Goal: Task Accomplishment & Management: Complete application form

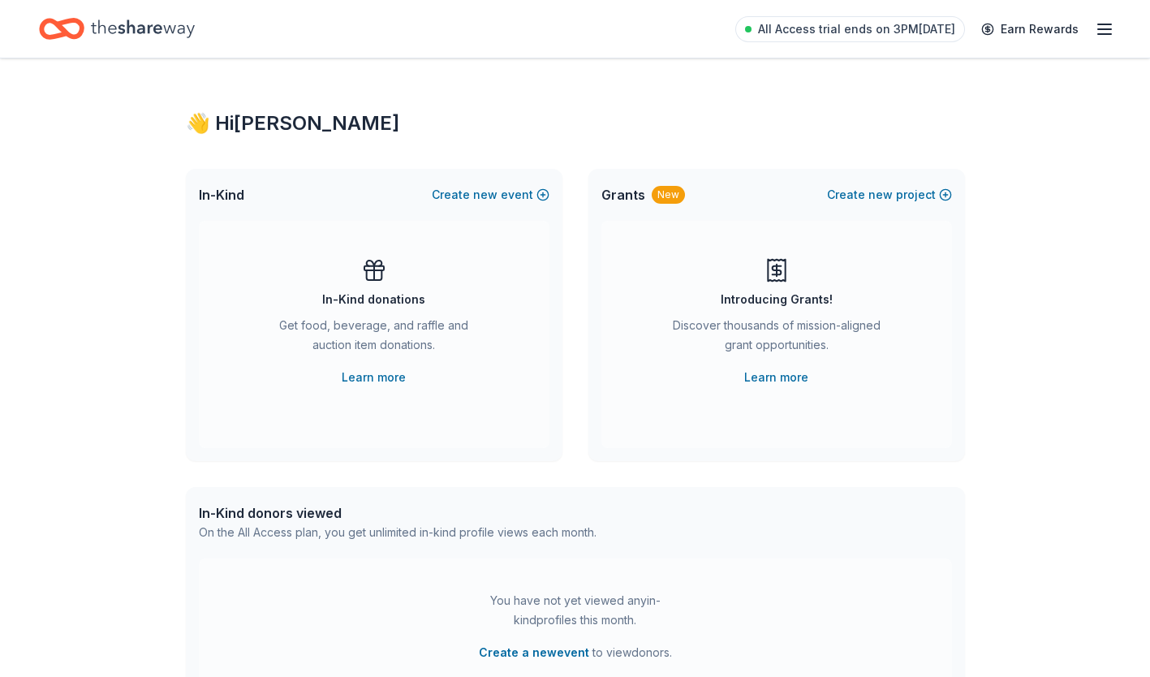
click at [1098, 34] on line "button" at bounding box center [1104, 34] width 13 height 0
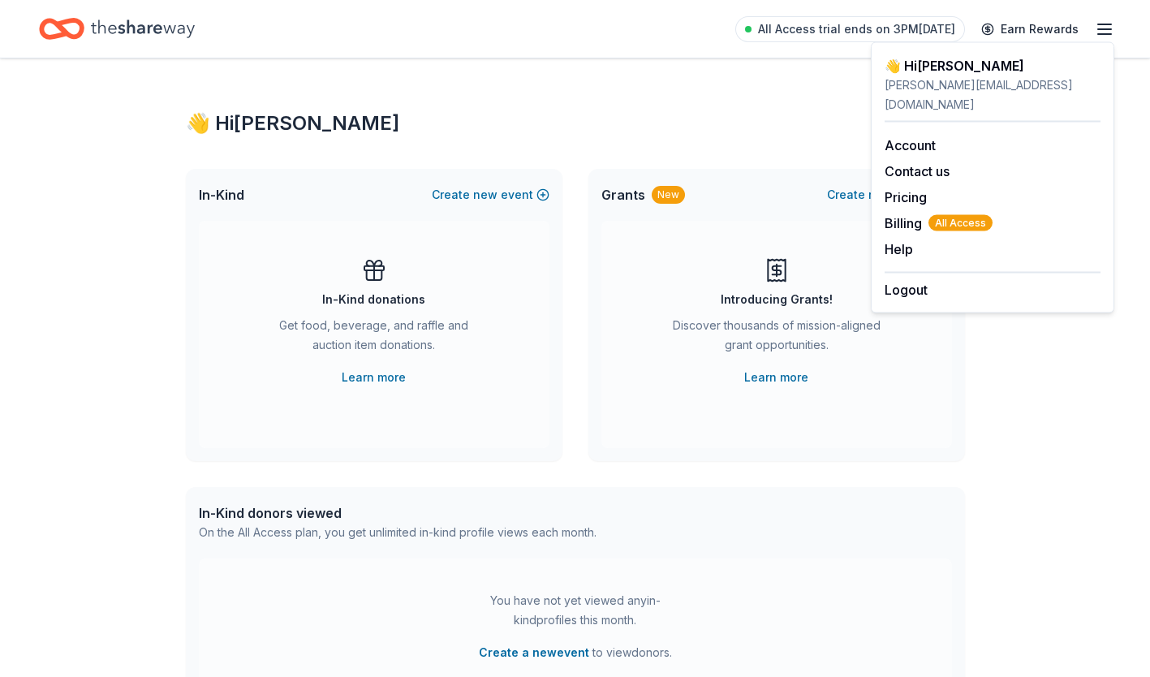
click at [893, 213] on span "Billing All Access" at bounding box center [938, 222] width 108 height 19
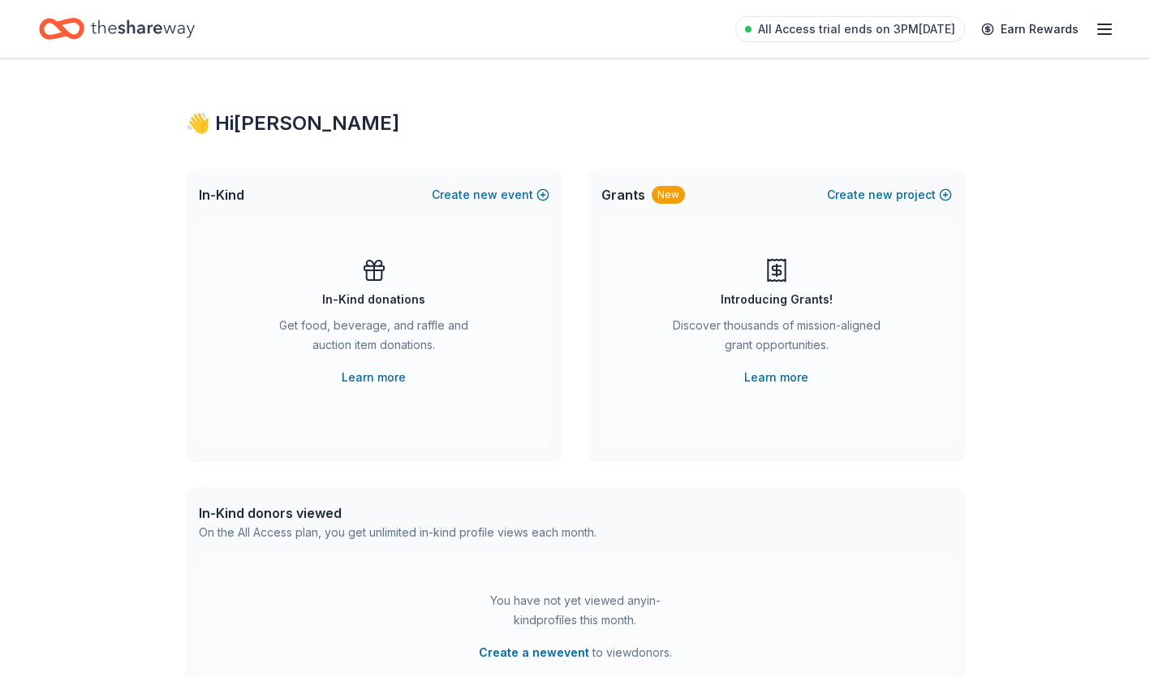
click at [777, 381] on link "Learn more" at bounding box center [776, 377] width 64 height 19
click at [1113, 24] on icon "button" at bounding box center [1104, 28] width 19 height 19
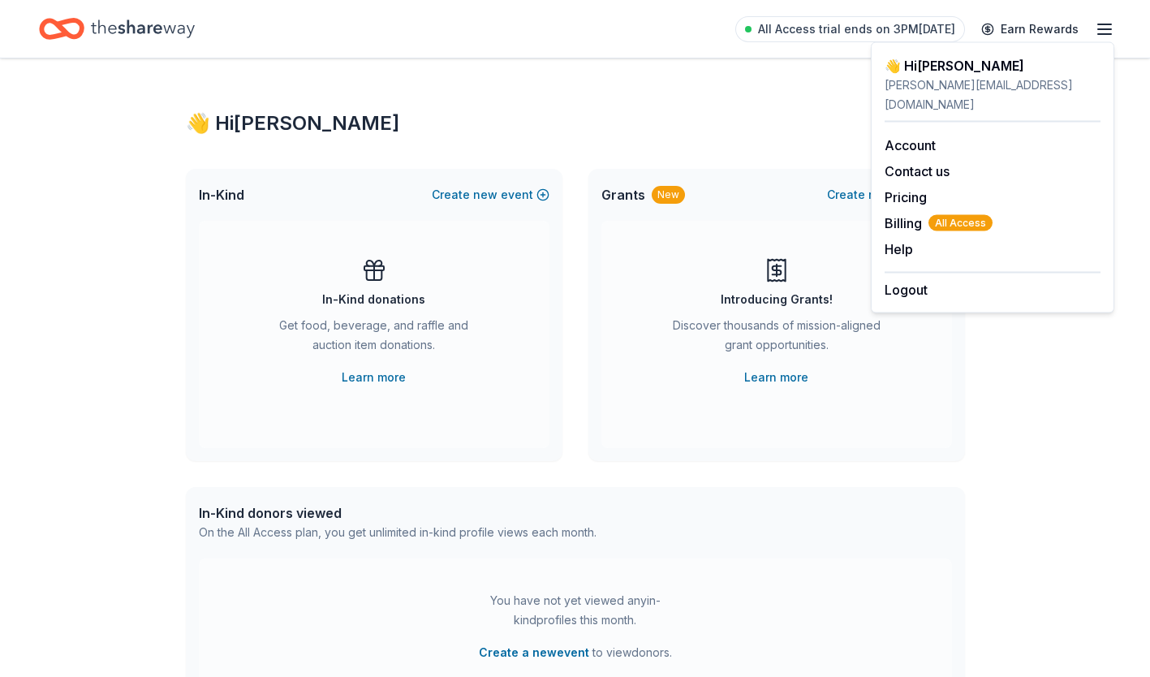
click at [737, 212] on div "Grants New Create new project" at bounding box center [776, 195] width 377 height 52
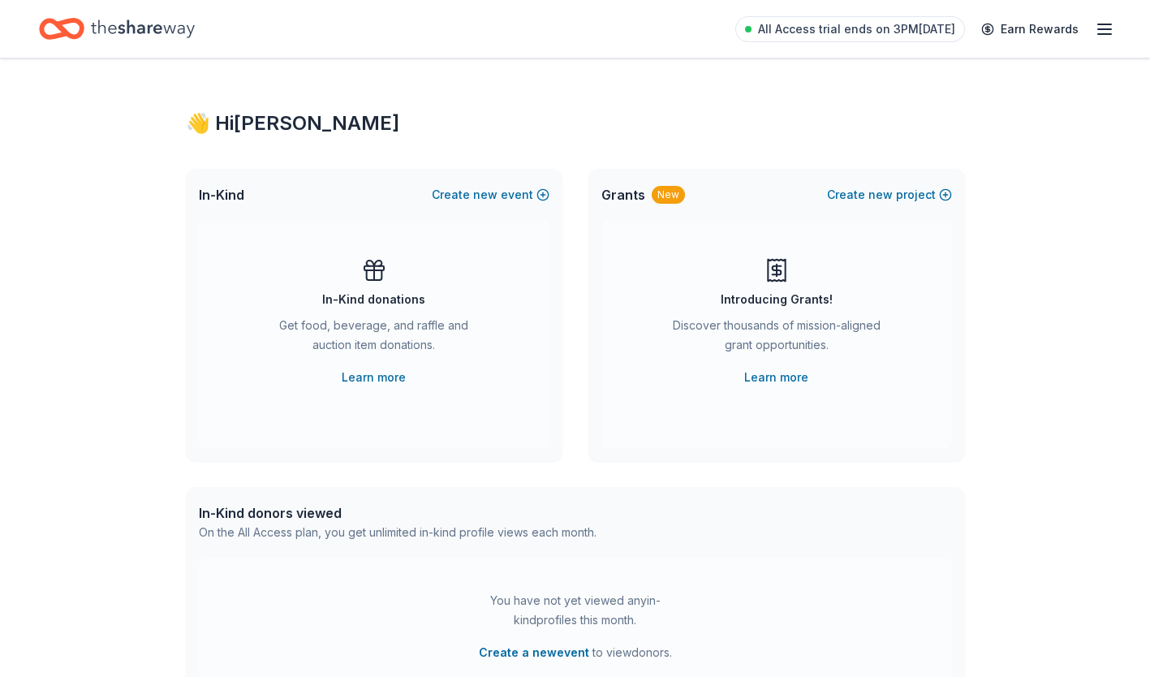
click at [872, 196] on span "new" at bounding box center [880, 194] width 24 height 19
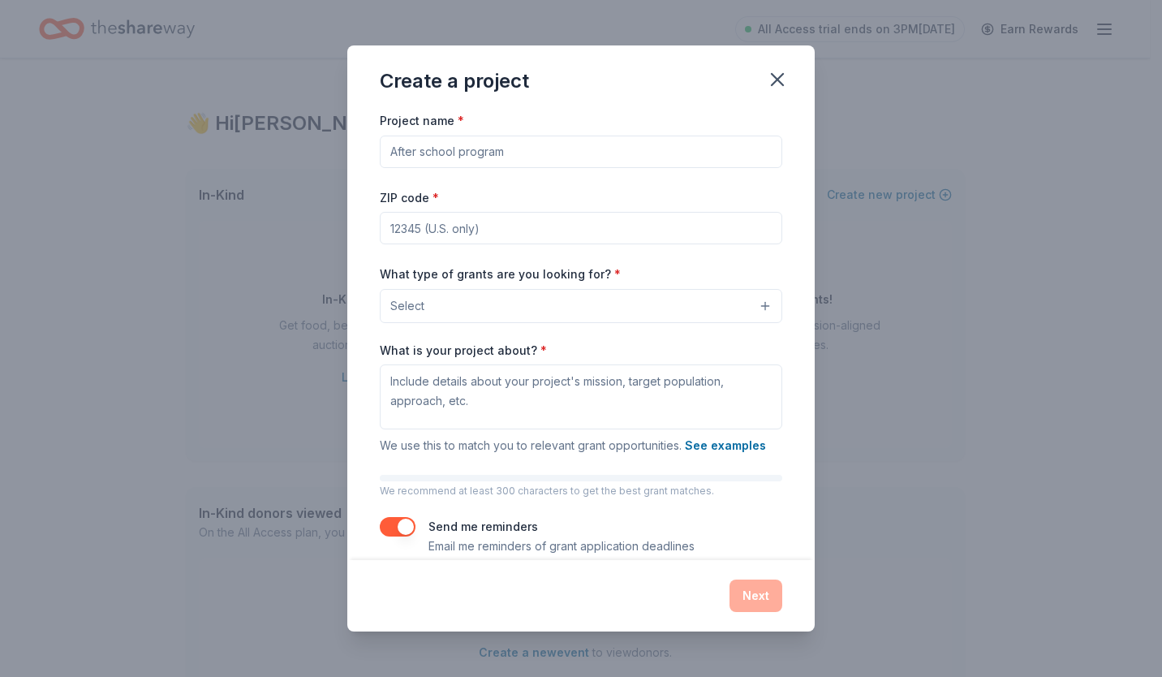
click at [439, 157] on input "Project name *" at bounding box center [581, 152] width 402 height 32
type input "Amputee AId"
type input "15222"
click at [484, 162] on input "Amputee AId" at bounding box center [581, 152] width 402 height 32
type input "Amputee Aid"
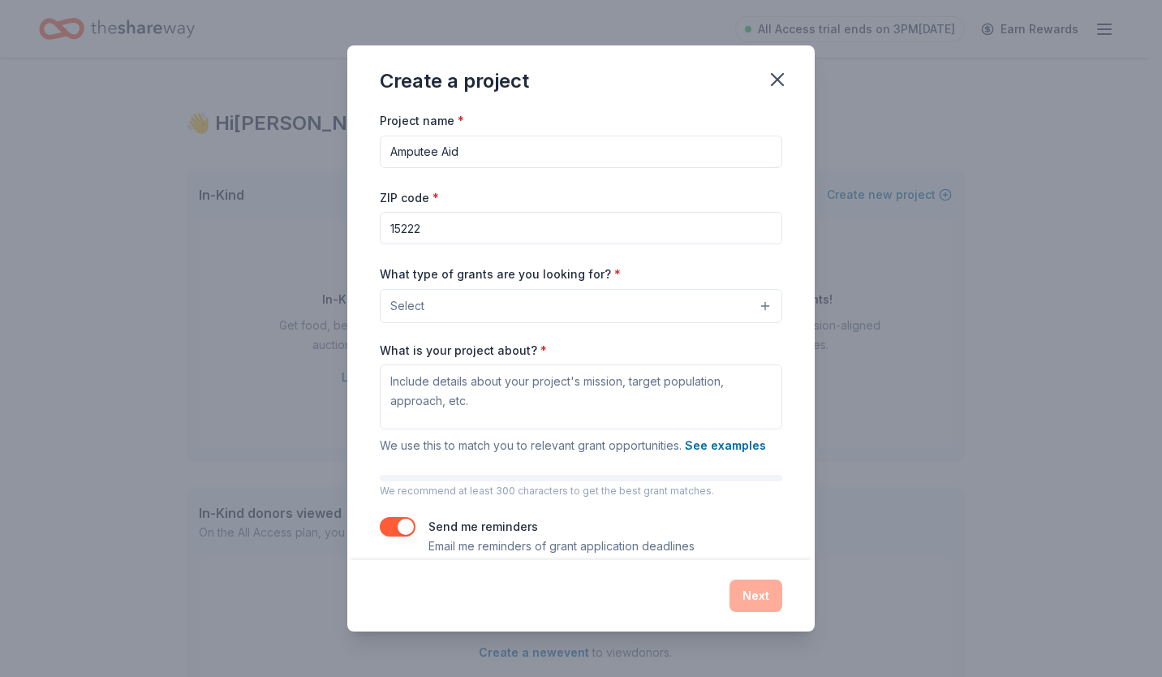
click at [422, 315] on span "Select" at bounding box center [407, 305] width 34 height 19
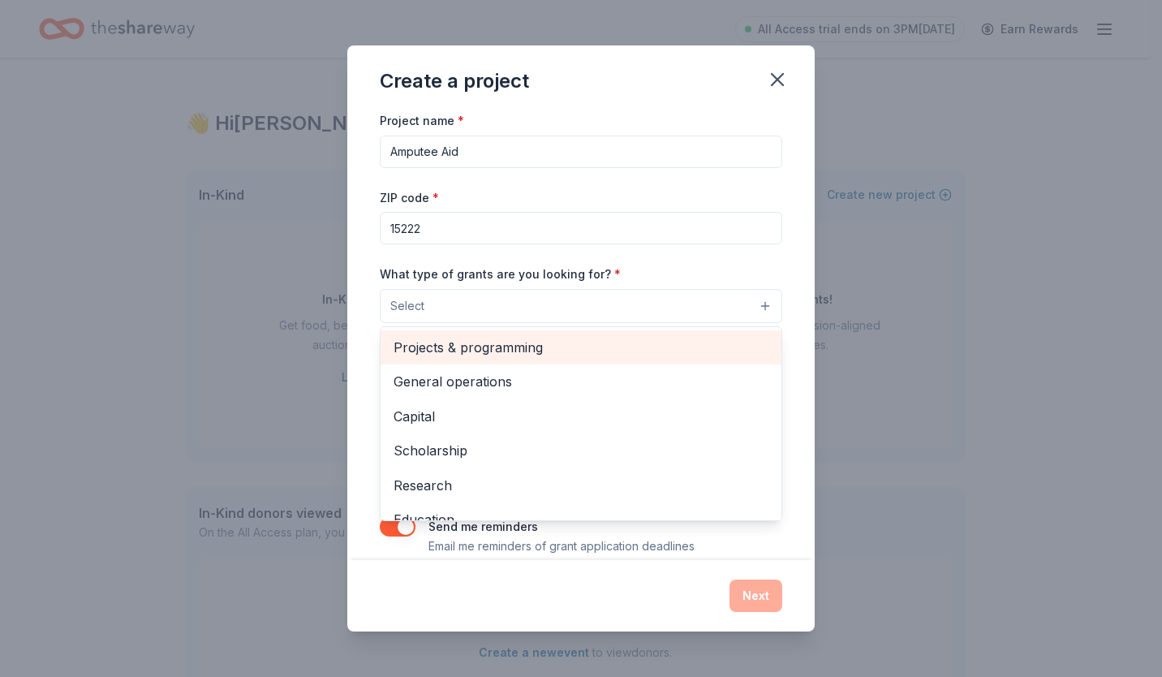
click at [424, 342] on span "Projects & programming" at bounding box center [581, 347] width 375 height 21
click at [476, 363] on div "General operations" at bounding box center [581, 349] width 401 height 34
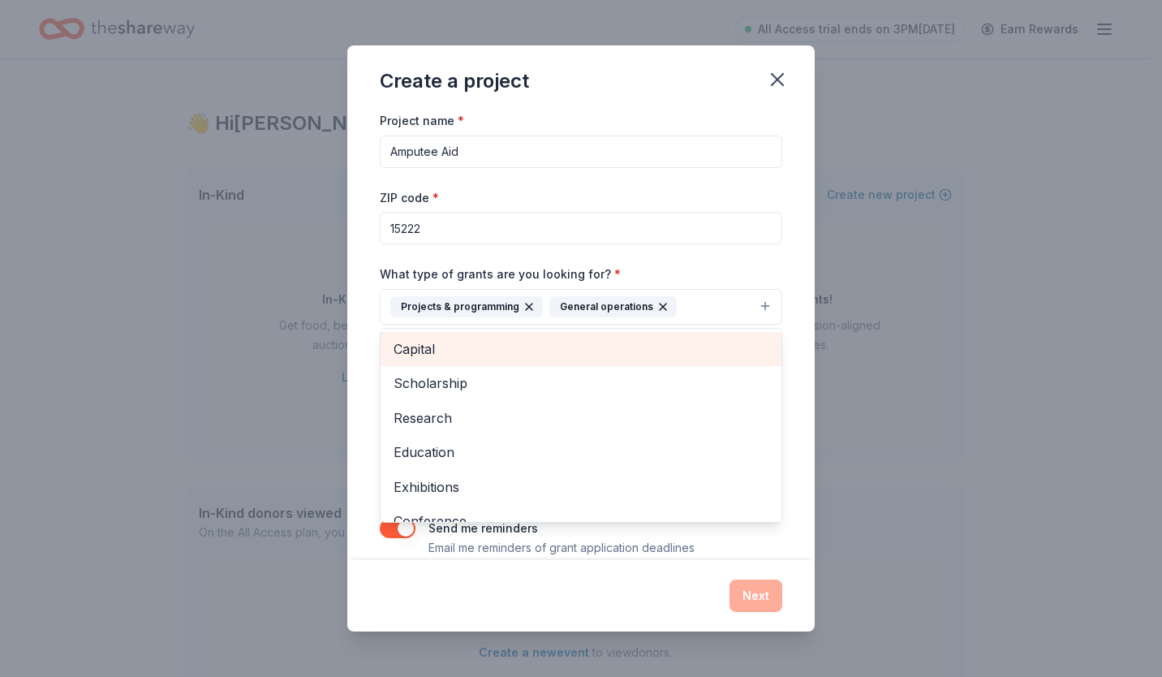
click at [476, 363] on div "Capital" at bounding box center [581, 349] width 401 height 34
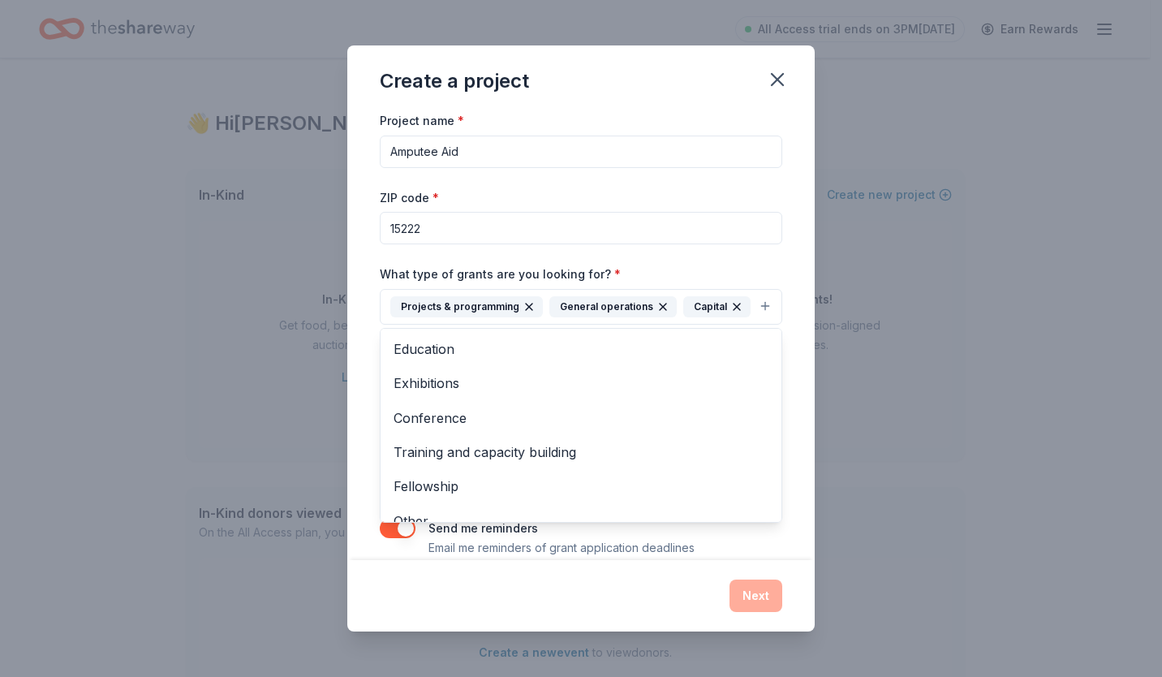
scroll to position [88, 0]
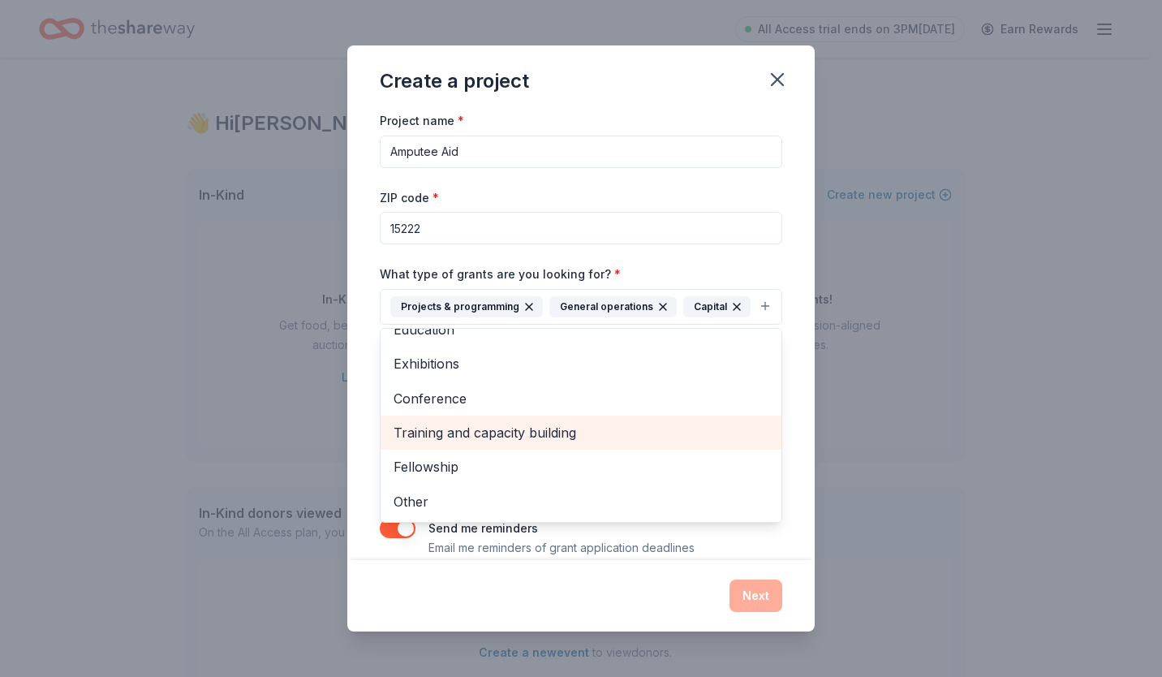
click at [575, 443] on span "Training and capacity building" at bounding box center [581, 432] width 375 height 21
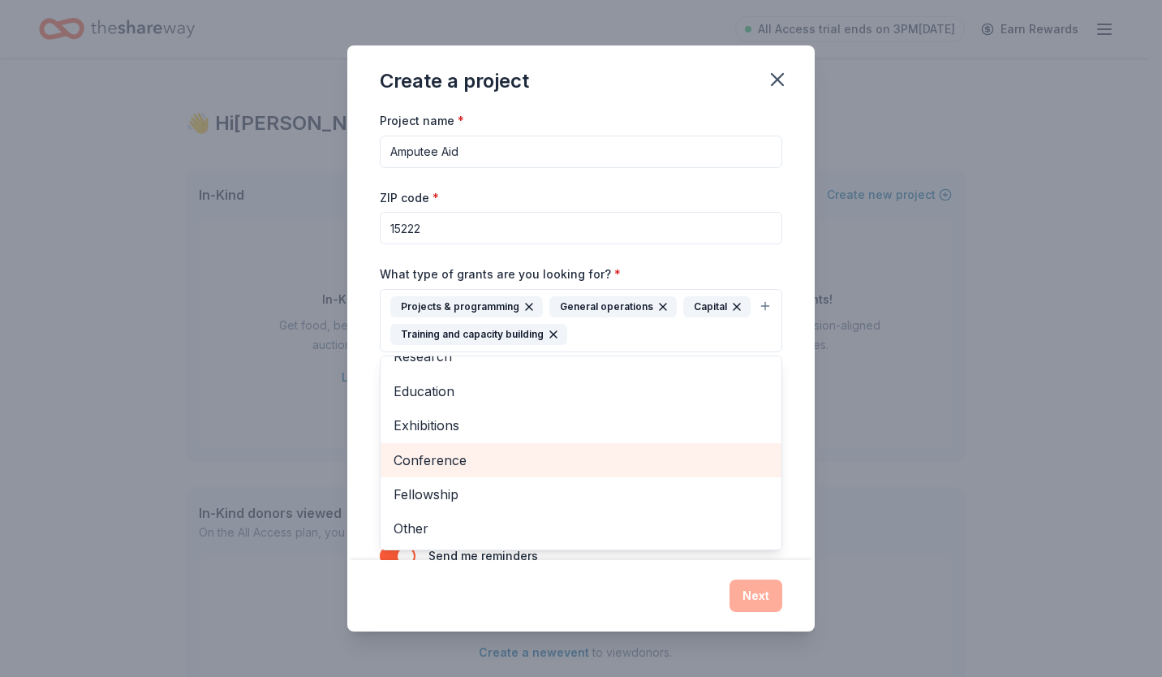
scroll to position [54, 0]
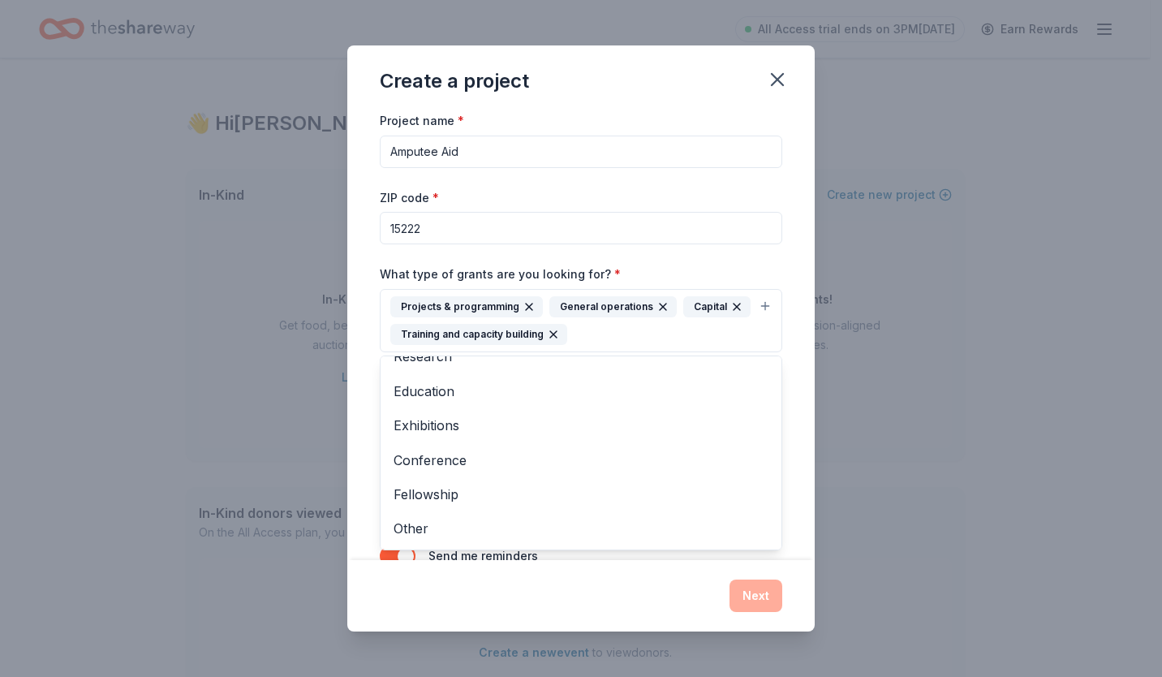
click at [751, 253] on div "Project name * Amputee Aid ZIP code * 15222 What type of grants are you looking…" at bounding box center [581, 347] width 402 height 475
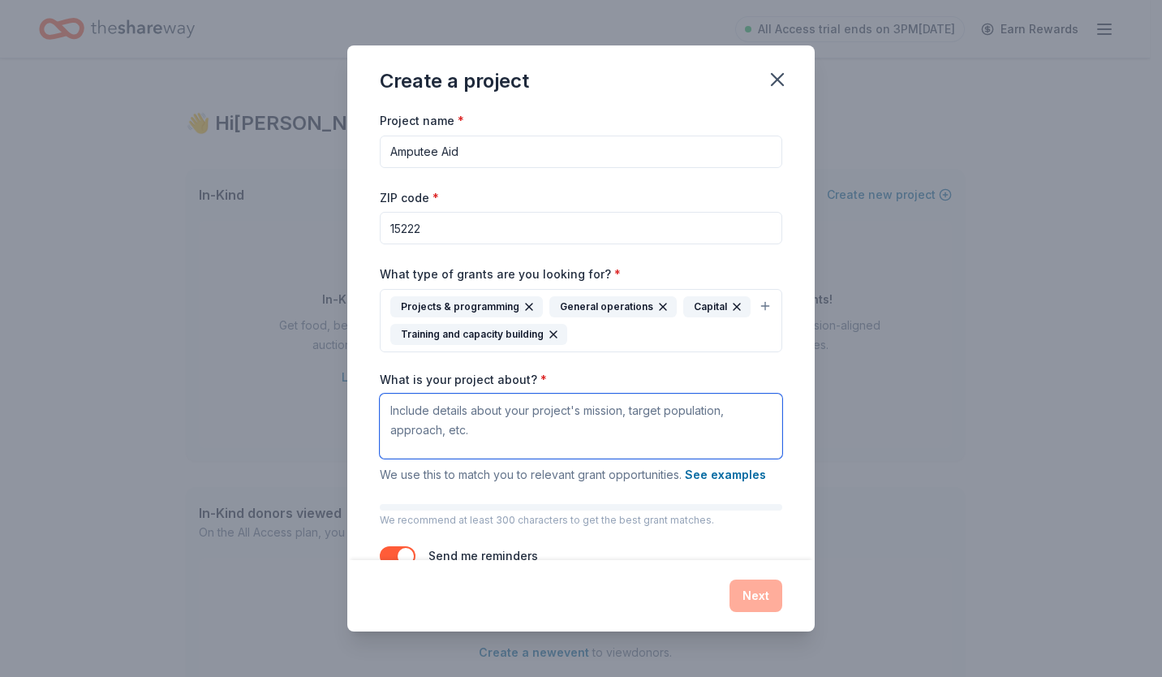
click at [643, 424] on textarea "What is your project about? *" at bounding box center [581, 426] width 402 height 65
paste textarea "At Amputee Aid, our mission is to restore hope, independence, and dignity for a…"
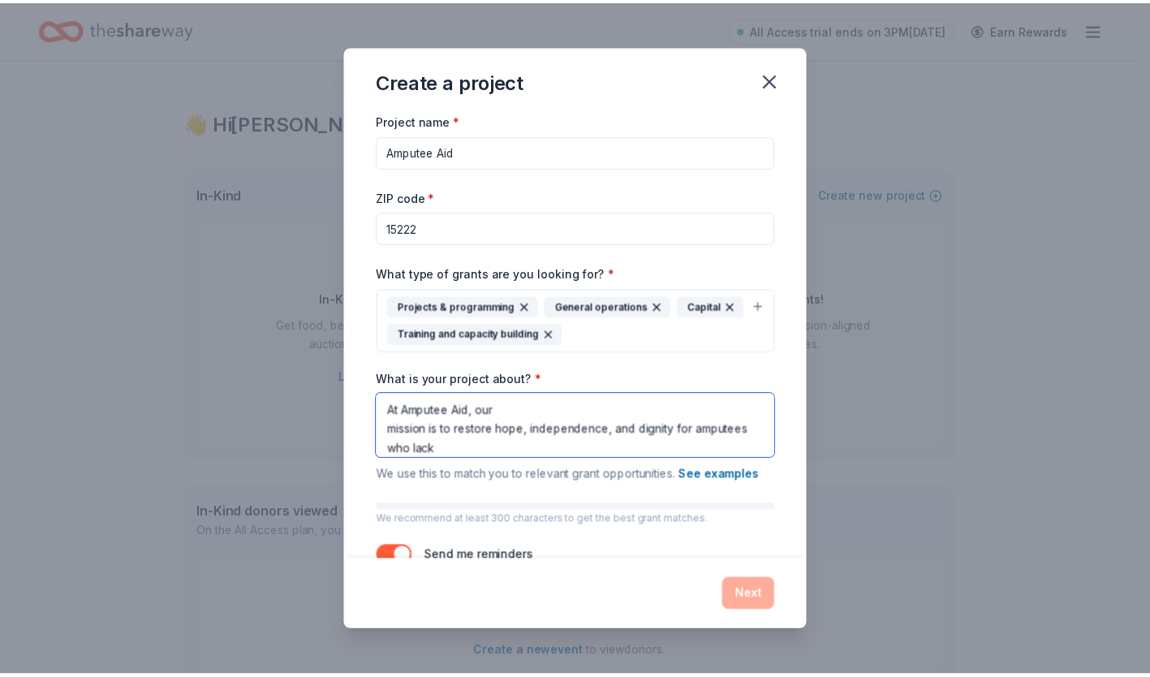
scroll to position [54, 0]
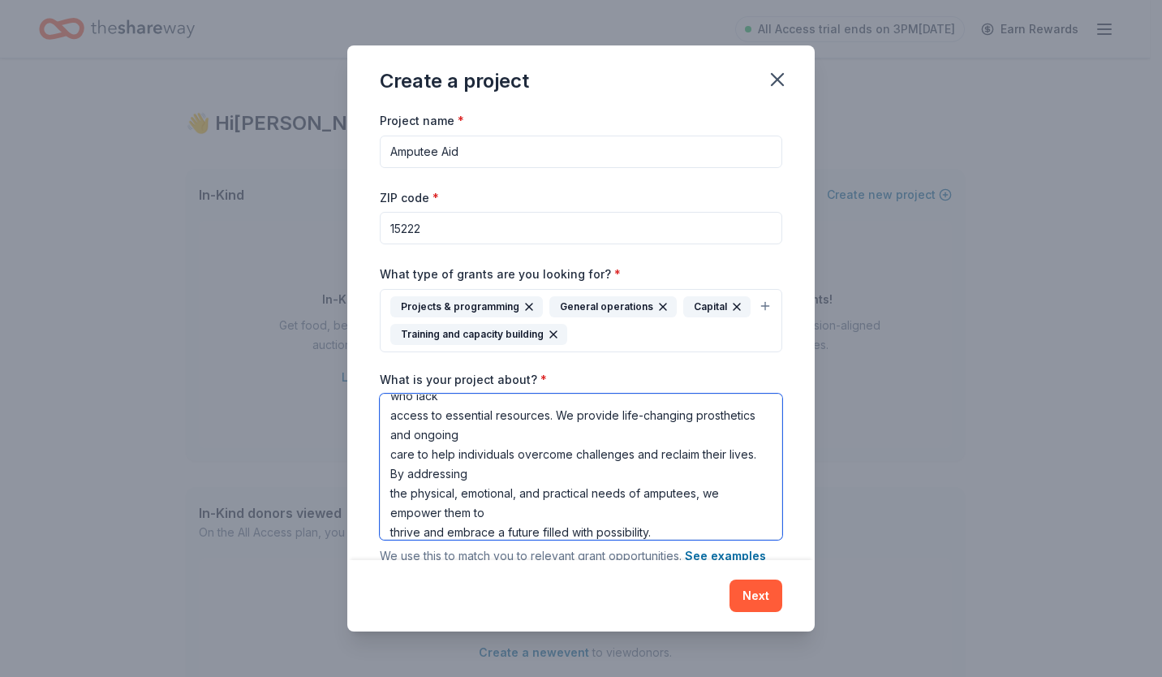
type textarea "At Amputee Aid, our mission is to restore hope, independence, and dignity for a…"
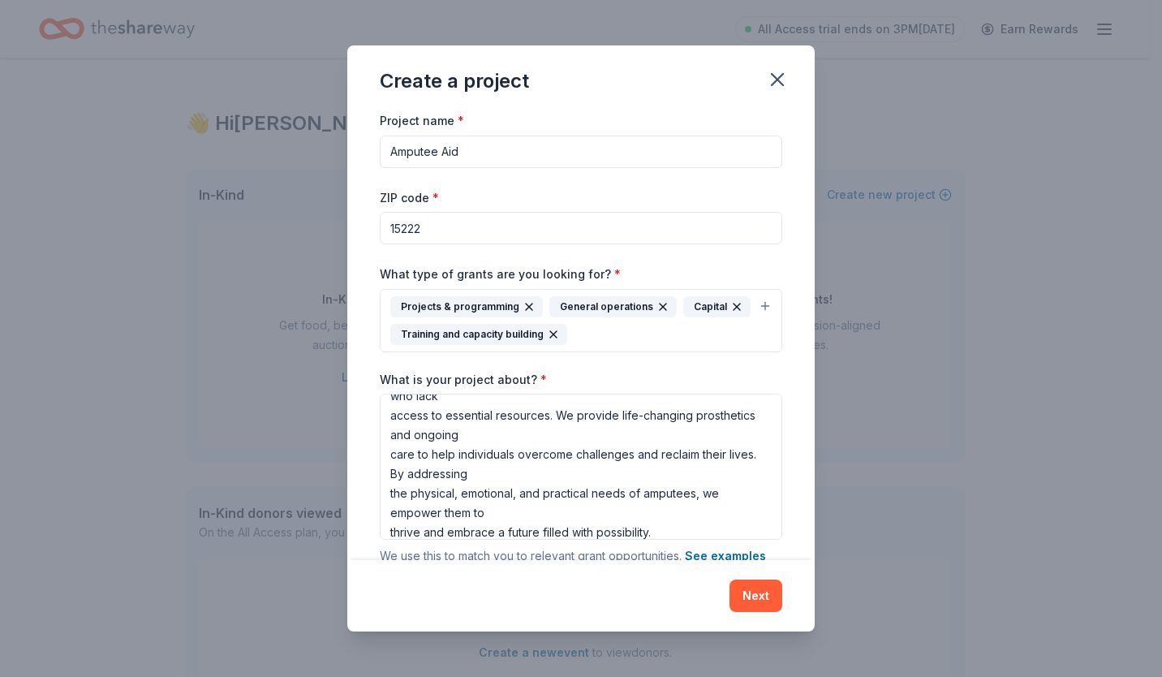
click at [758, 594] on button "Next" at bounding box center [756, 595] width 53 height 32
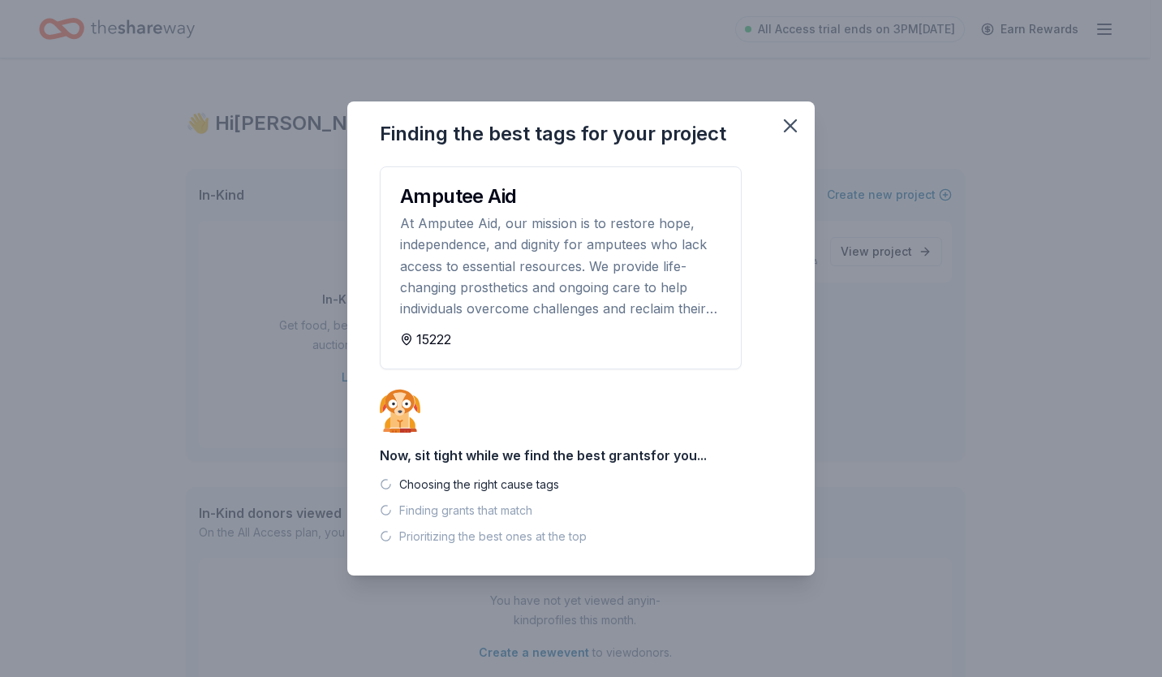
click at [758, 594] on div "Finding the best tags for your project Amputee Aid At Amputee Aid, our mission …" at bounding box center [581, 338] width 1162 height 677
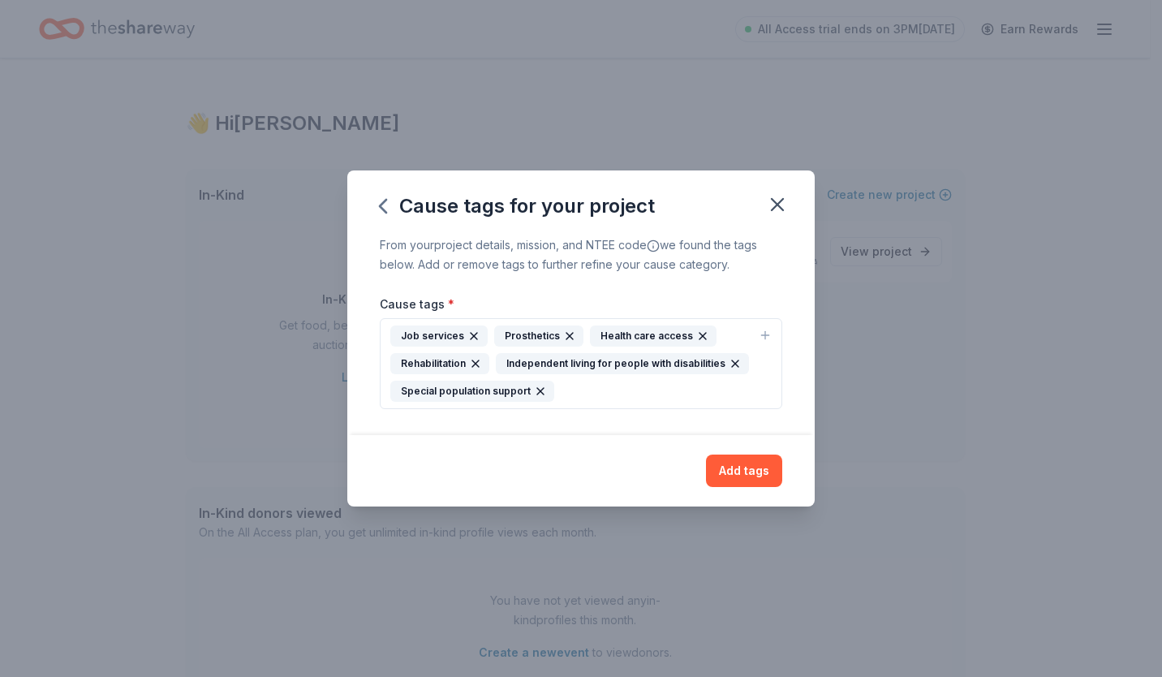
click at [734, 466] on button "Add tags" at bounding box center [744, 470] width 76 height 32
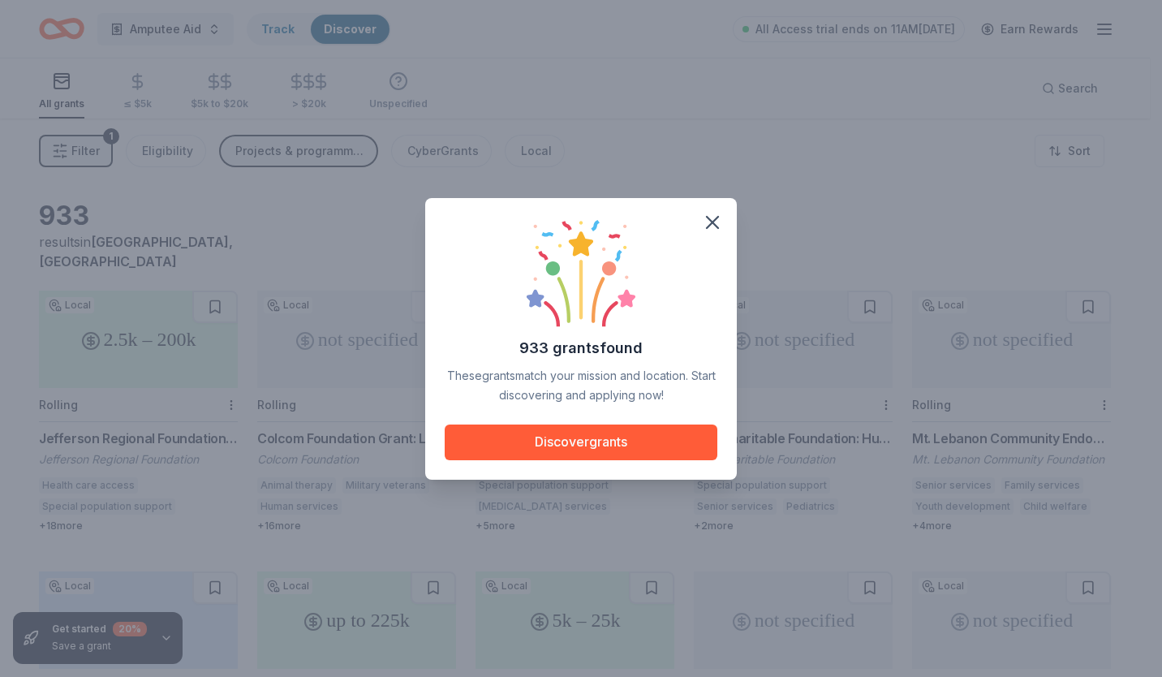
click at [706, 225] on icon "button" at bounding box center [712, 222] width 23 height 23
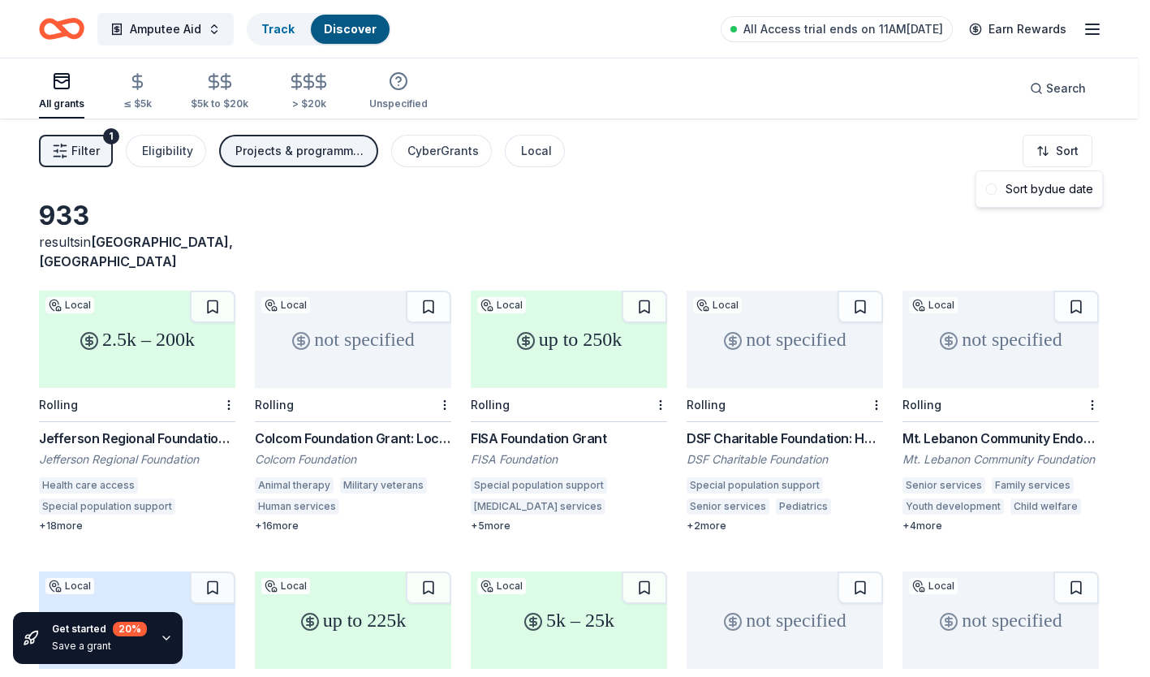
click at [1070, 142] on html "Amputee Aid Track Discover All Access trial ends on 11AM, 10/1 Earn Rewards All…" at bounding box center [575, 338] width 1150 height 677
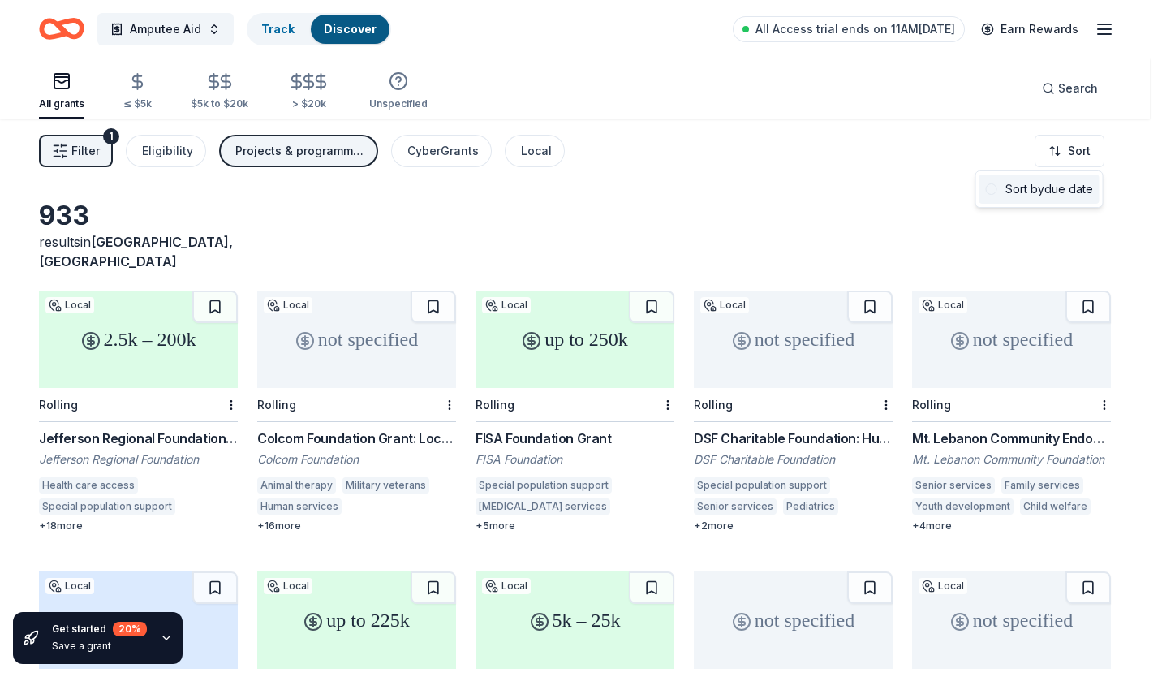
click at [1041, 201] on div "Sort by due date" at bounding box center [1039, 188] width 120 height 29
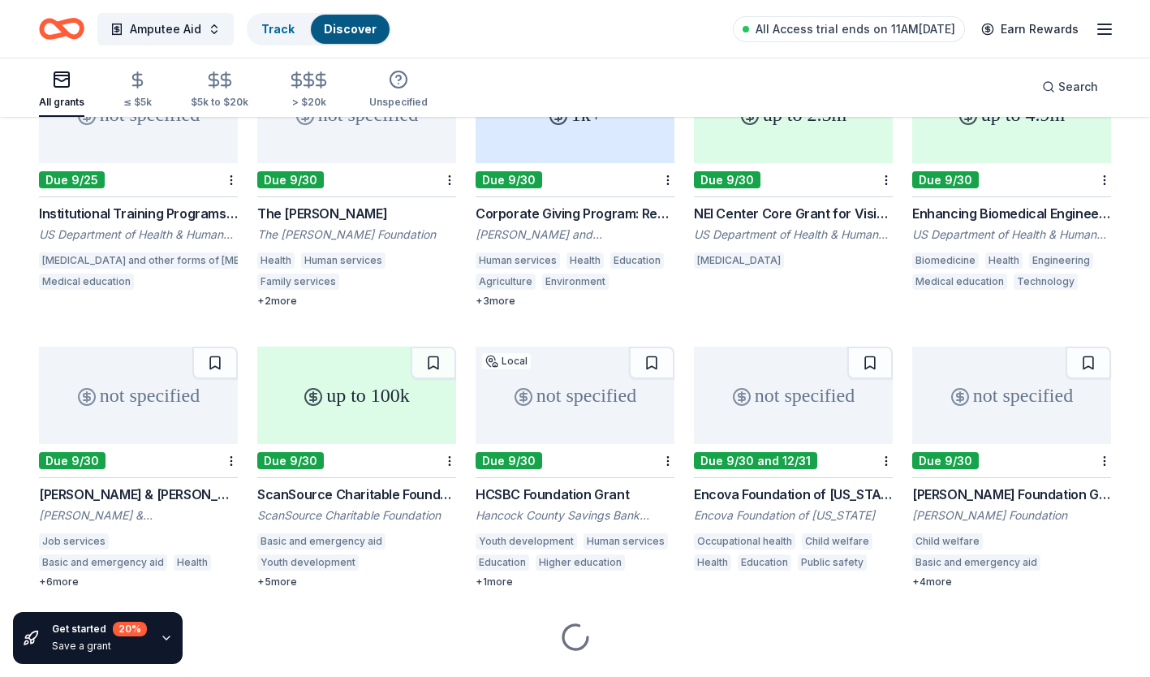
scroll to position [247, 0]
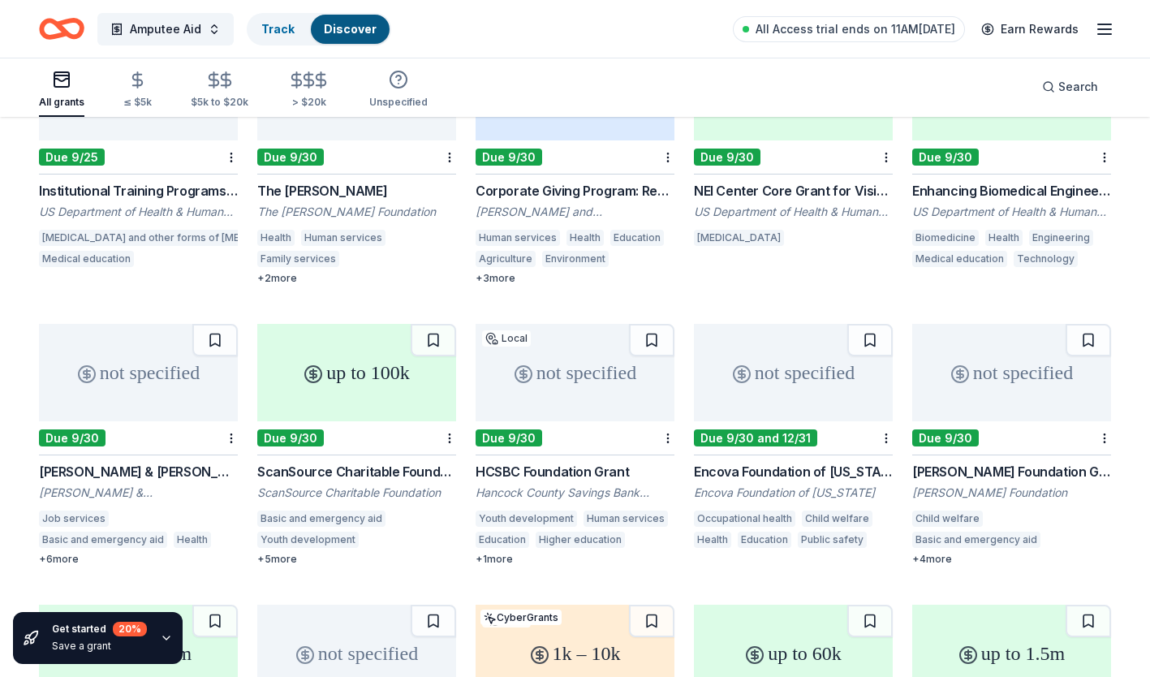
click at [209, 324] on button at bounding box center [214, 340] width 45 height 32
click at [434, 324] on button at bounding box center [433, 340] width 45 height 32
click at [1094, 328] on button at bounding box center [1087, 340] width 45 height 32
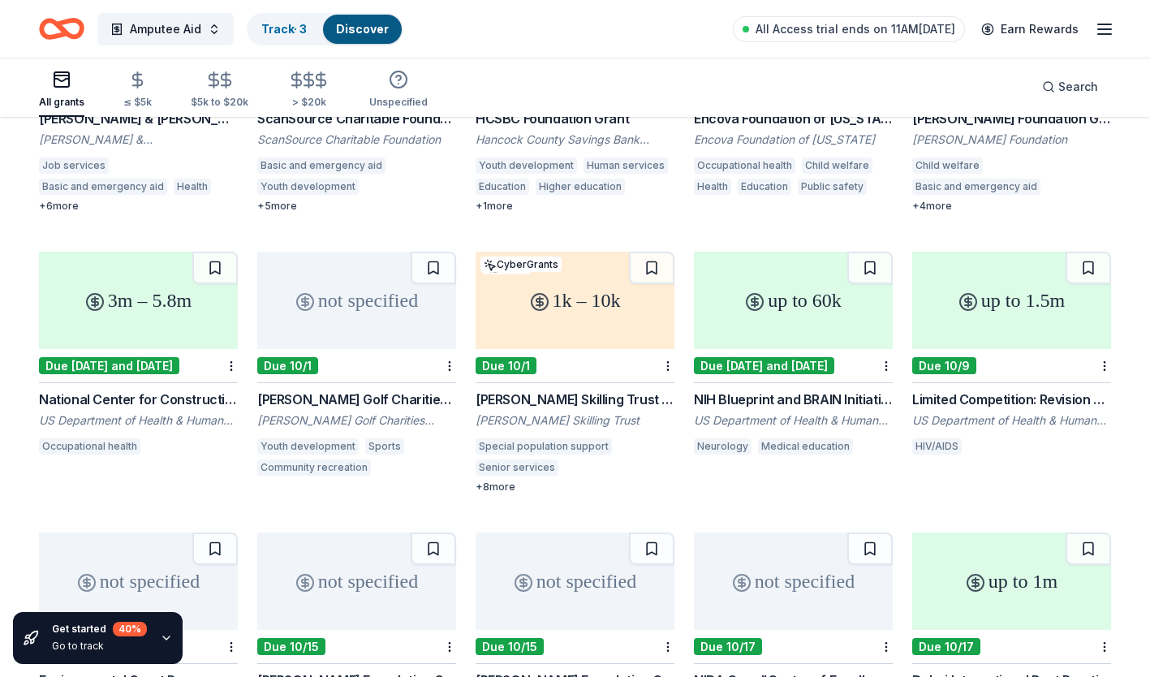
scroll to position [605, 0]
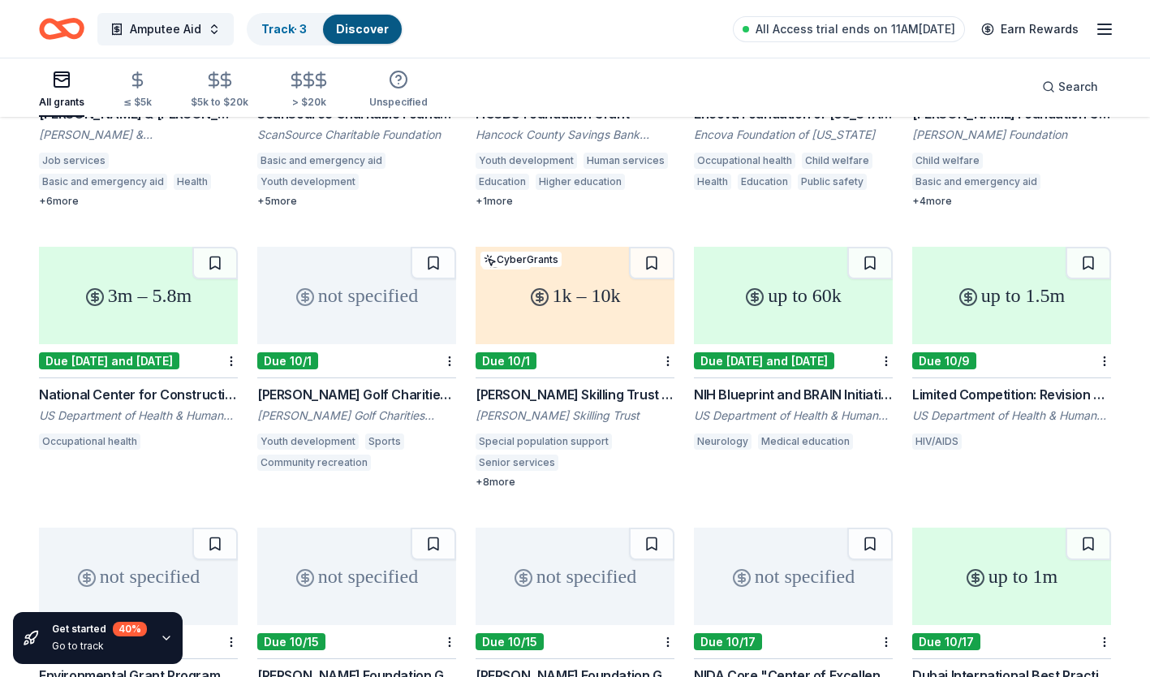
click at [431, 247] on button at bounding box center [433, 263] width 45 height 32
click at [639, 247] on button at bounding box center [651, 263] width 45 height 32
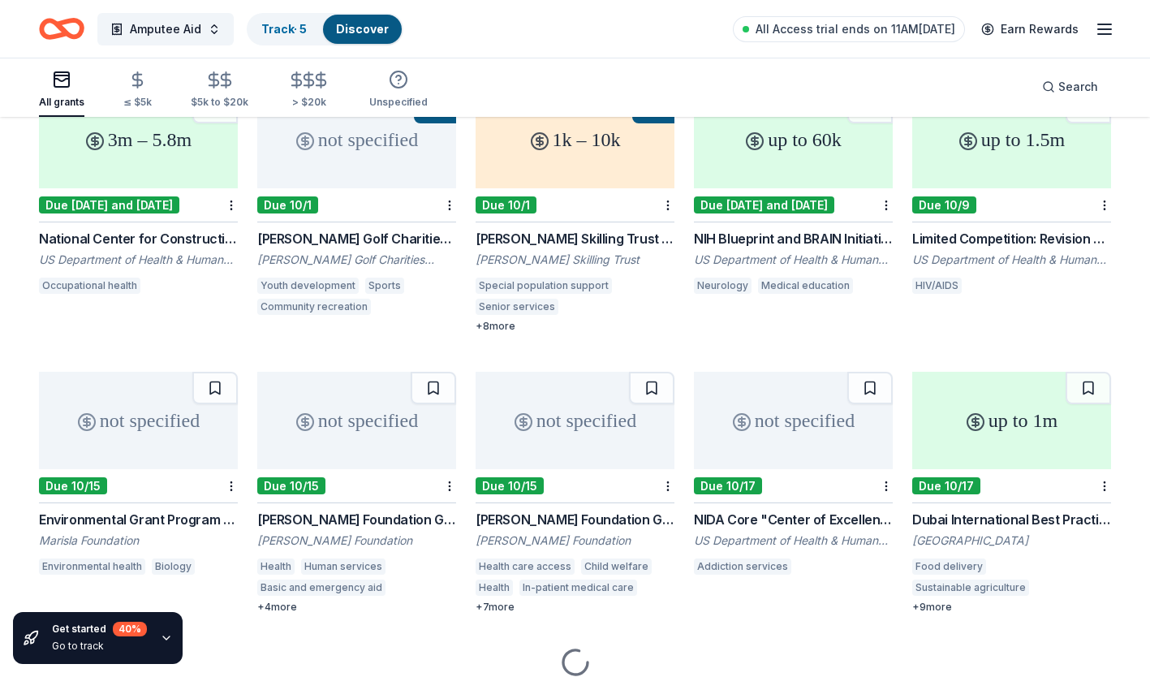
scroll to position [810, 0]
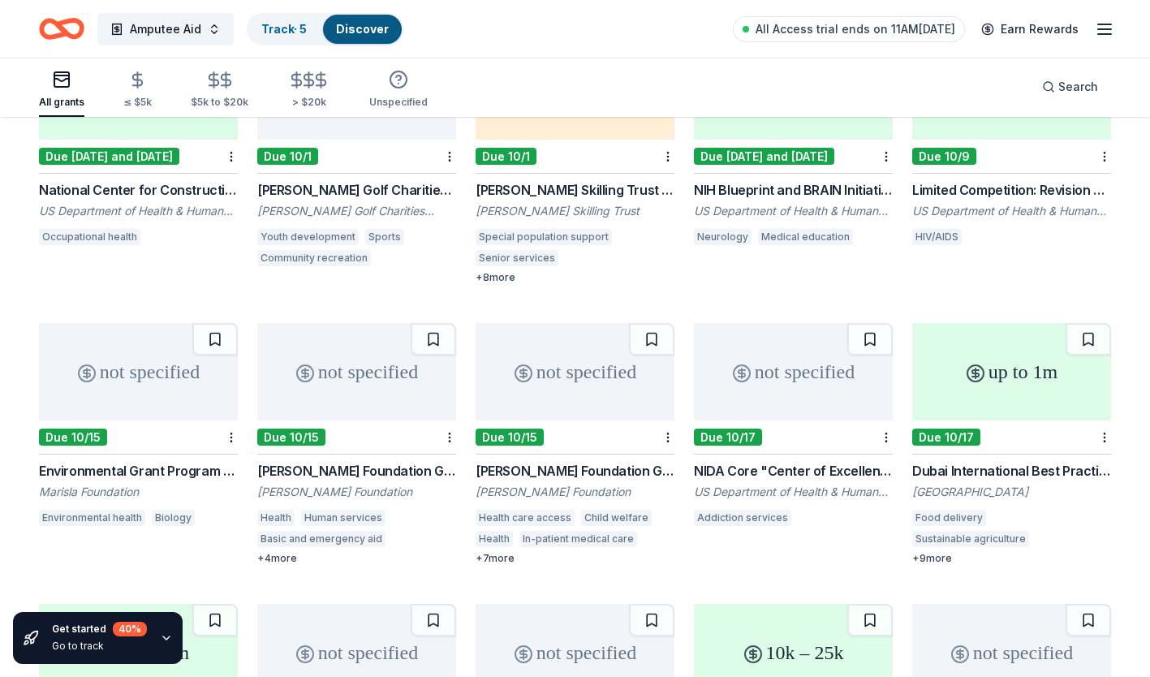
click at [420, 323] on button at bounding box center [433, 339] width 45 height 32
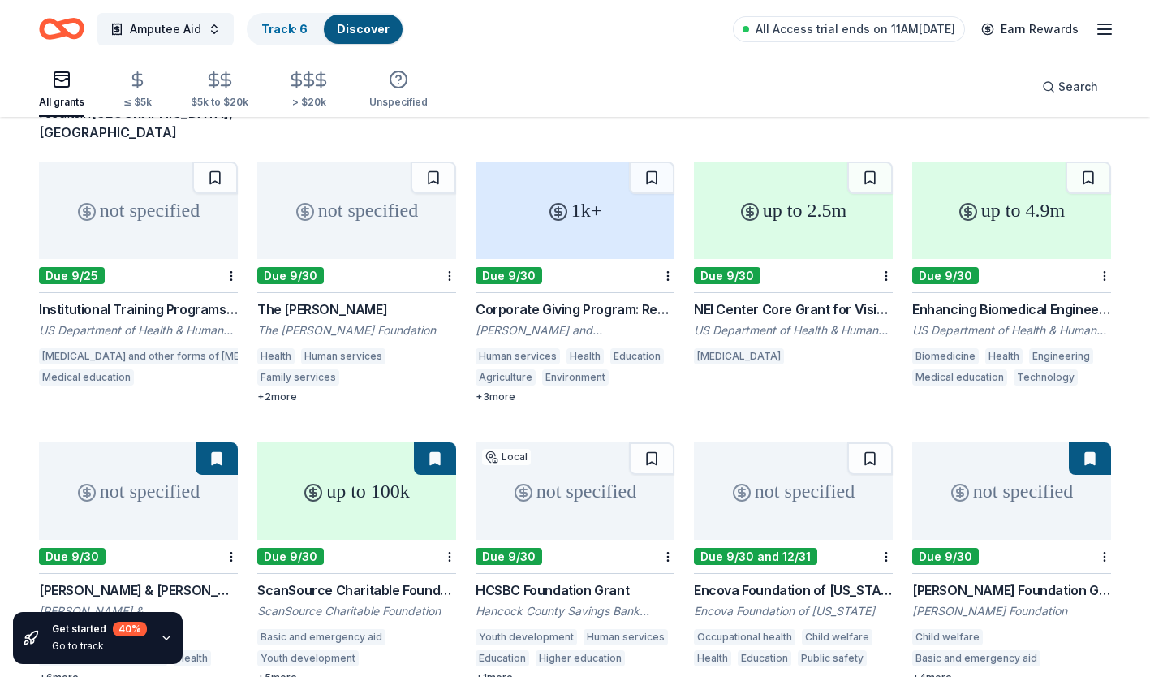
scroll to position [0, 0]
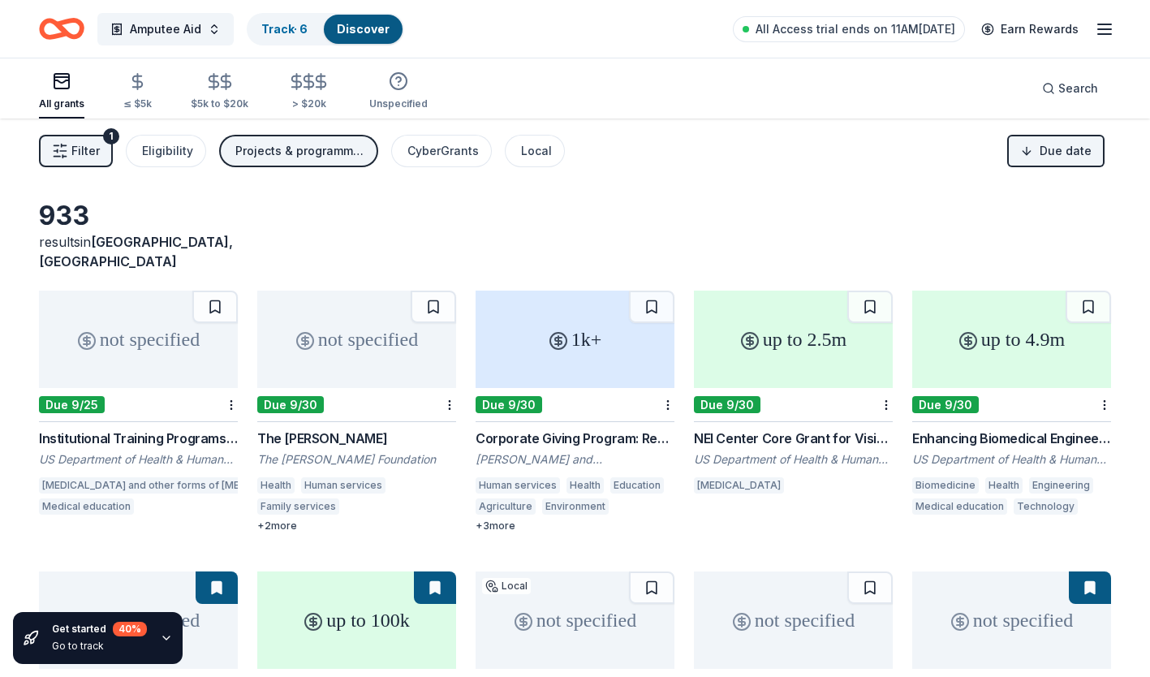
click at [296, 26] on link "Track · 6" at bounding box center [284, 29] width 46 height 14
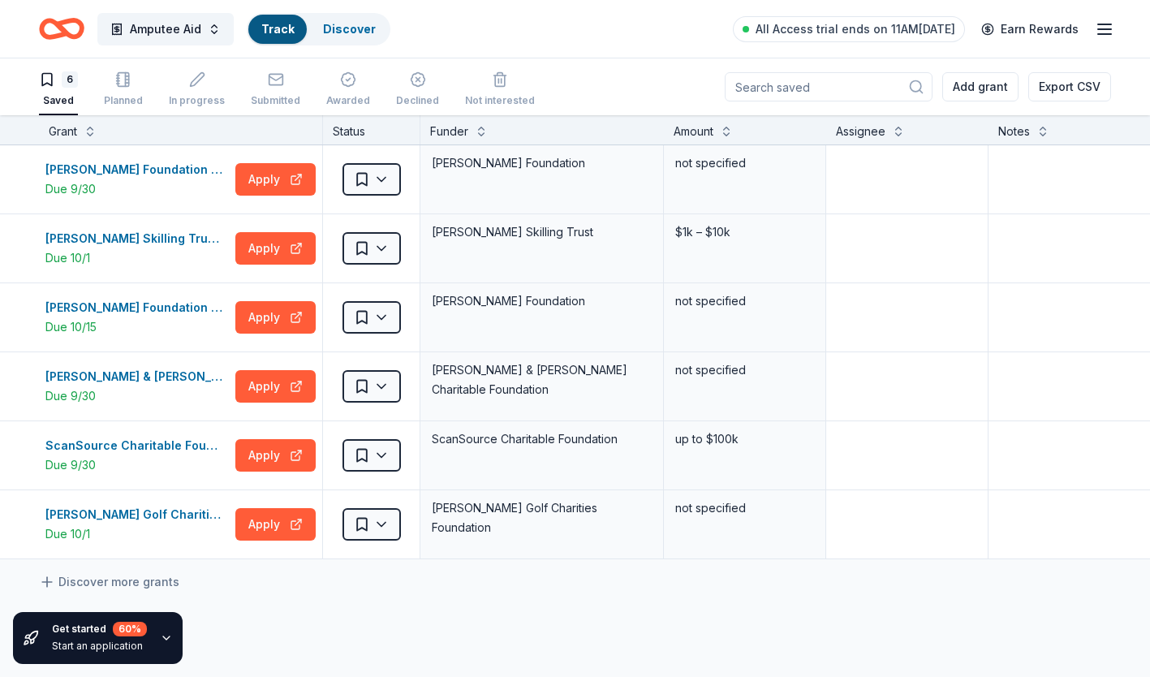
scroll to position [1, 0]
click at [142, 165] on div "Dirk Nowitzki Foundation Grant" at bounding box center [136, 168] width 183 height 19
click at [135, 241] on div "Joseph Kennard Skilling Trust Grant" at bounding box center [136, 237] width 183 height 19
click at [139, 297] on div "Richard S. Reynolds Foundation Grant" at bounding box center [136, 306] width 183 height 19
click at [372, 317] on html "Amputee Aid Track · 6 Discover All Access trial ends on 11AM, 10/1 Earn Rewards…" at bounding box center [575, 337] width 1150 height 677
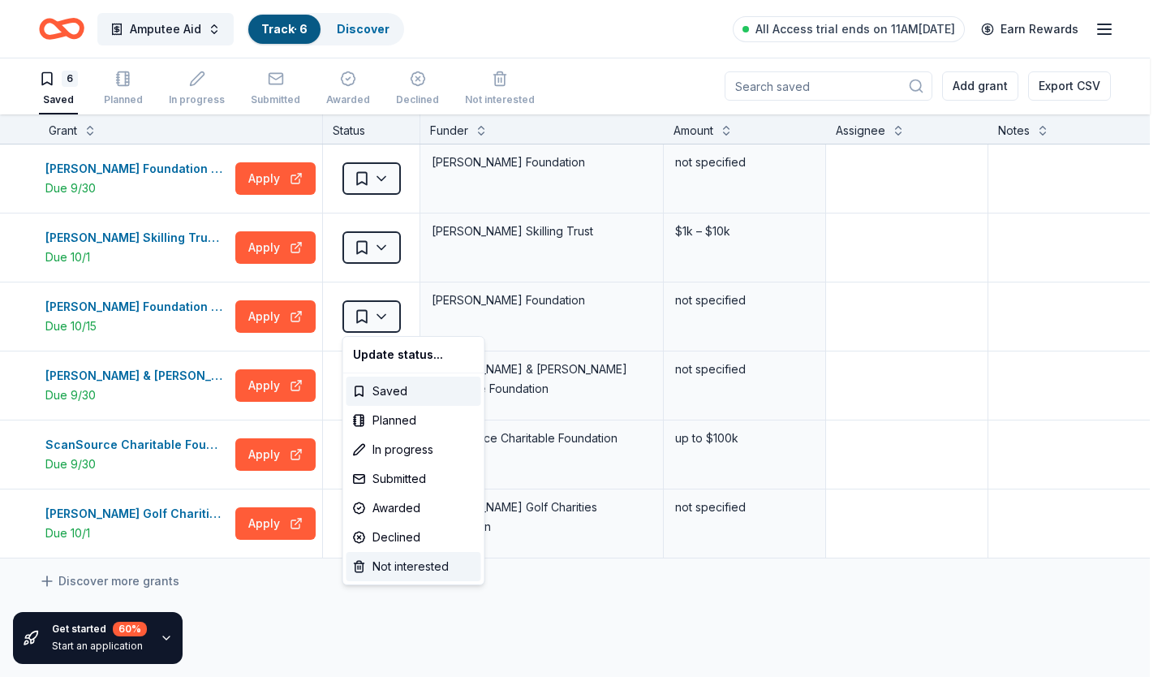
click at [382, 561] on div "Not interested" at bounding box center [413, 566] width 135 height 29
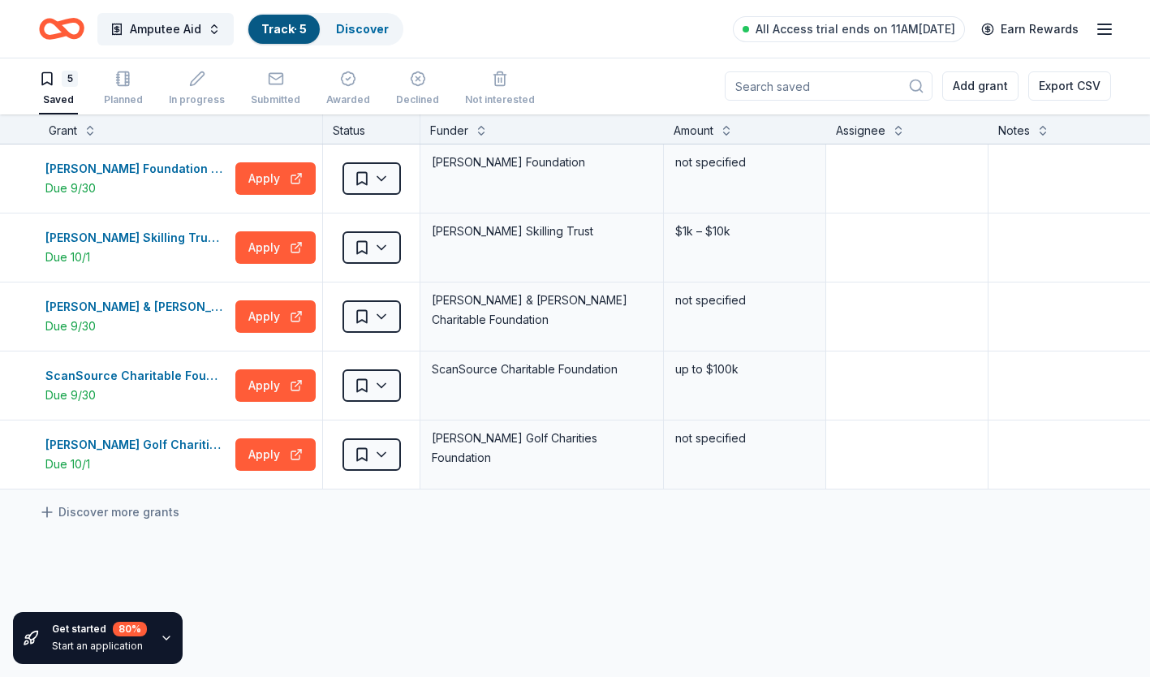
click at [156, 310] on div "Robert & Toni Bader Charitable Foundation Grant" at bounding box center [136, 306] width 183 height 19
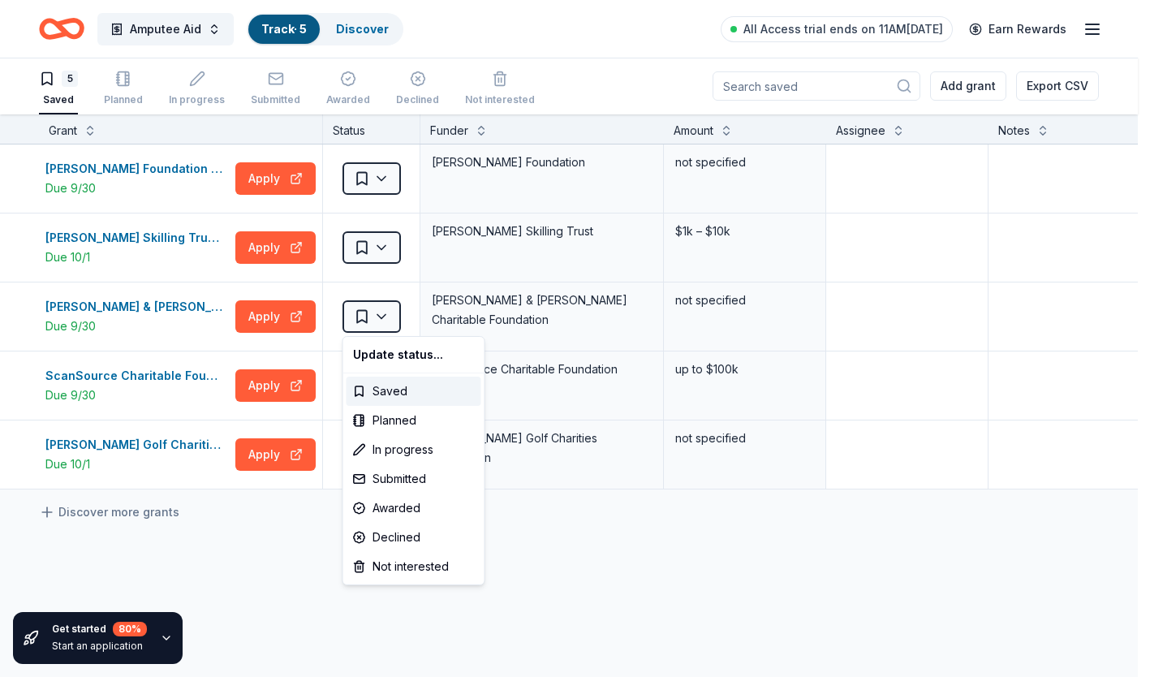
click at [364, 319] on html "Amputee Aid Track · 5 Discover All Access trial ends on 11AM, 10/1 Earn Rewards…" at bounding box center [575, 337] width 1150 height 677
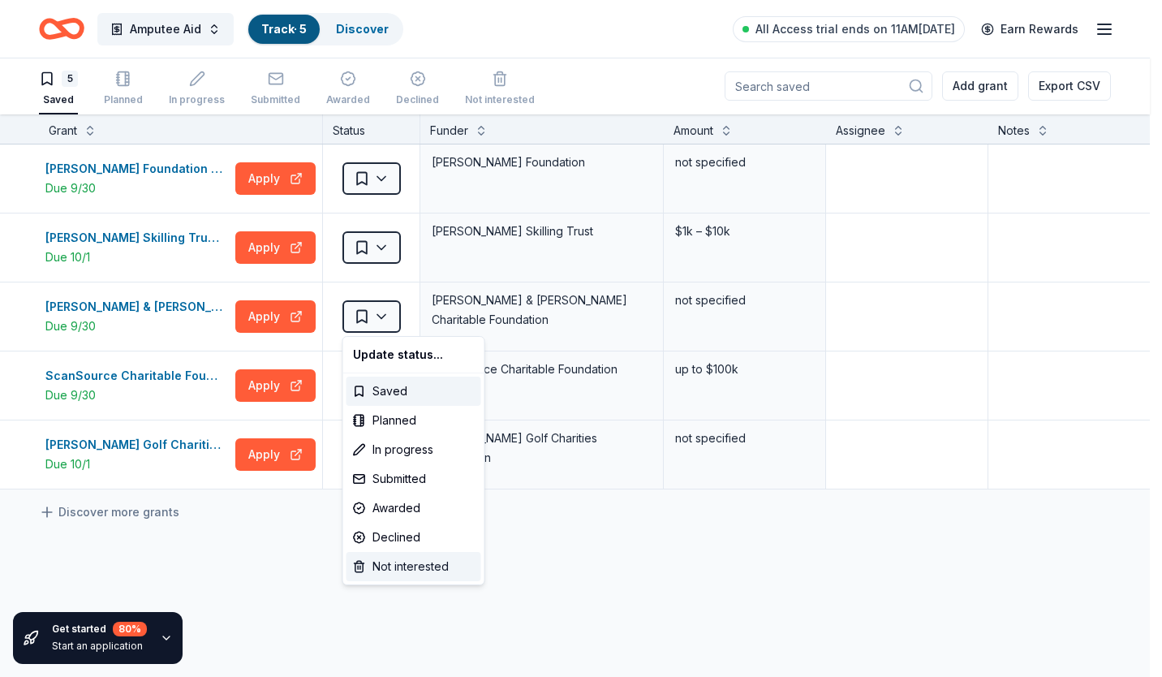
click at [365, 562] on div "Not interested" at bounding box center [413, 566] width 135 height 29
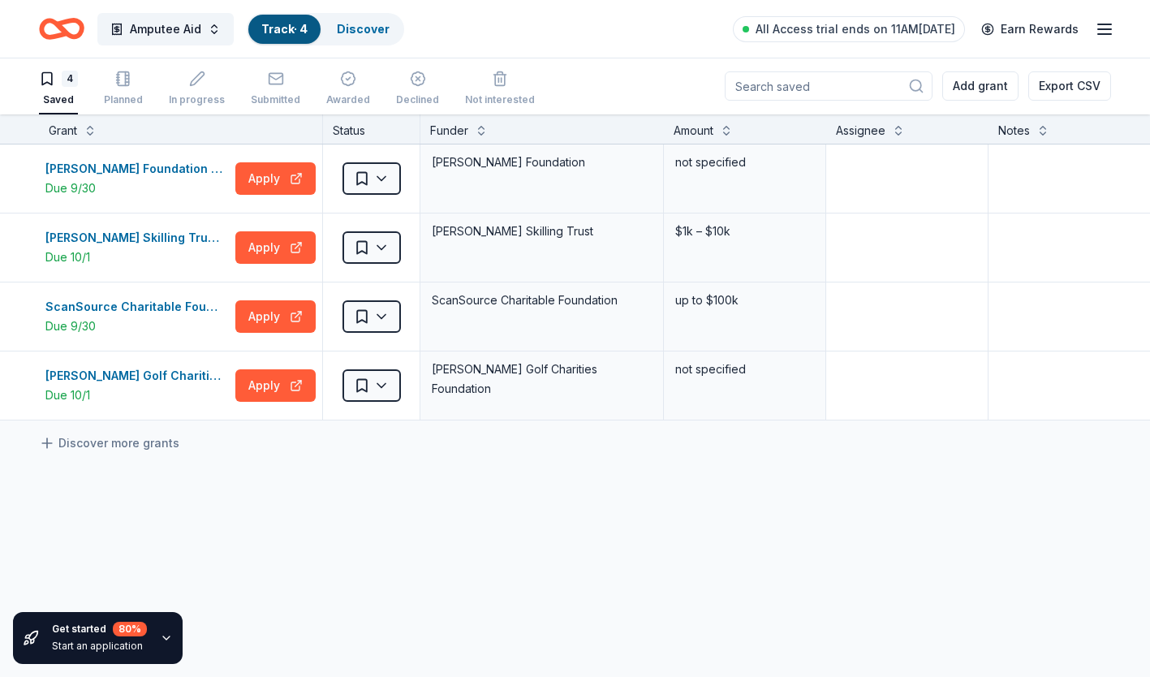
click at [151, 311] on div "ScanSource Charitable Foundation Grant" at bounding box center [136, 306] width 183 height 19
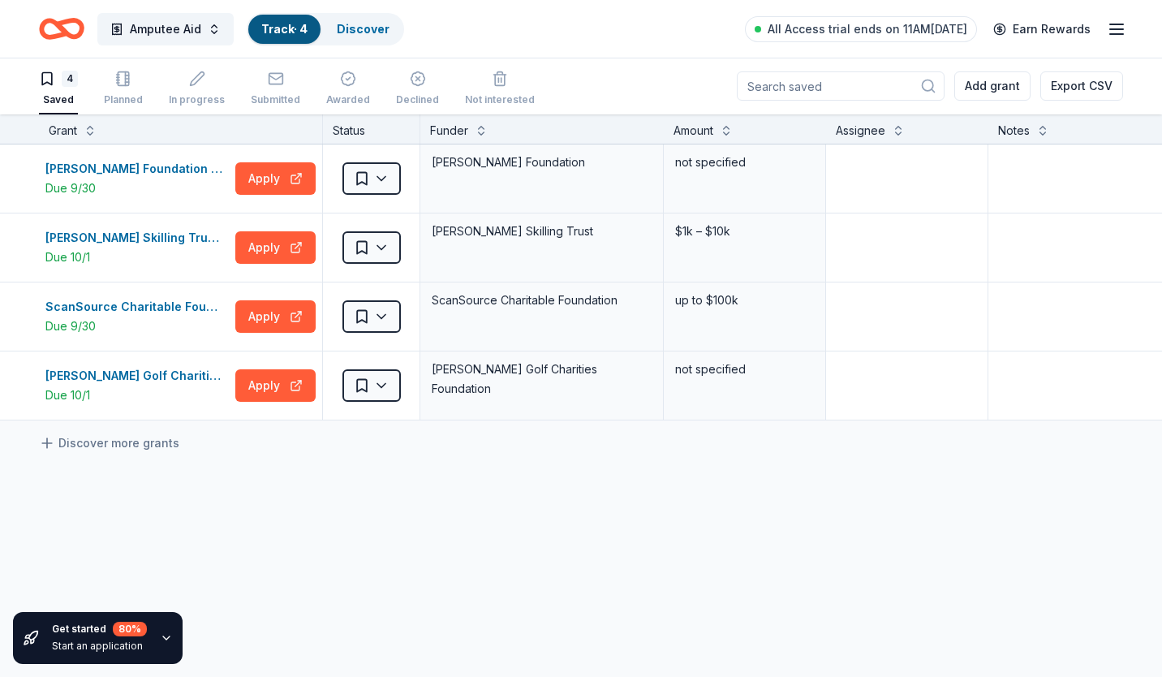
click at [377, 313] on html "Amputee Aid Track · 4 Discover All Access trial ends on 11AM, 10/1 Earn Rewards…" at bounding box center [581, 337] width 1162 height 677
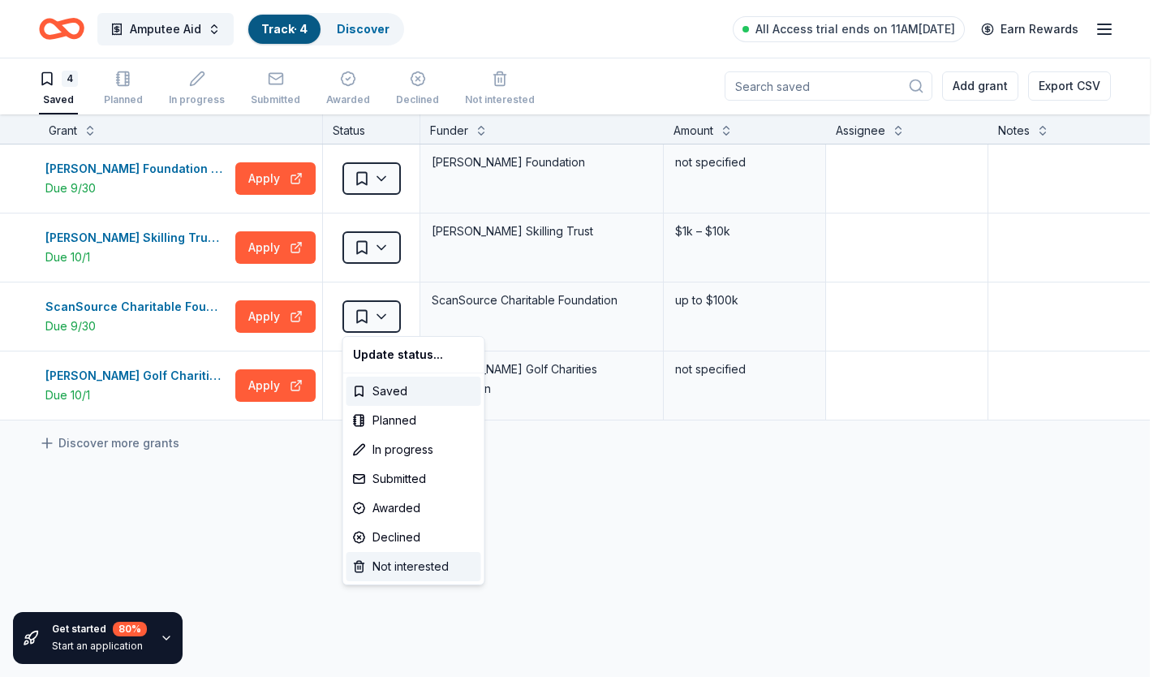
click at [397, 569] on div "Not interested" at bounding box center [413, 566] width 135 height 29
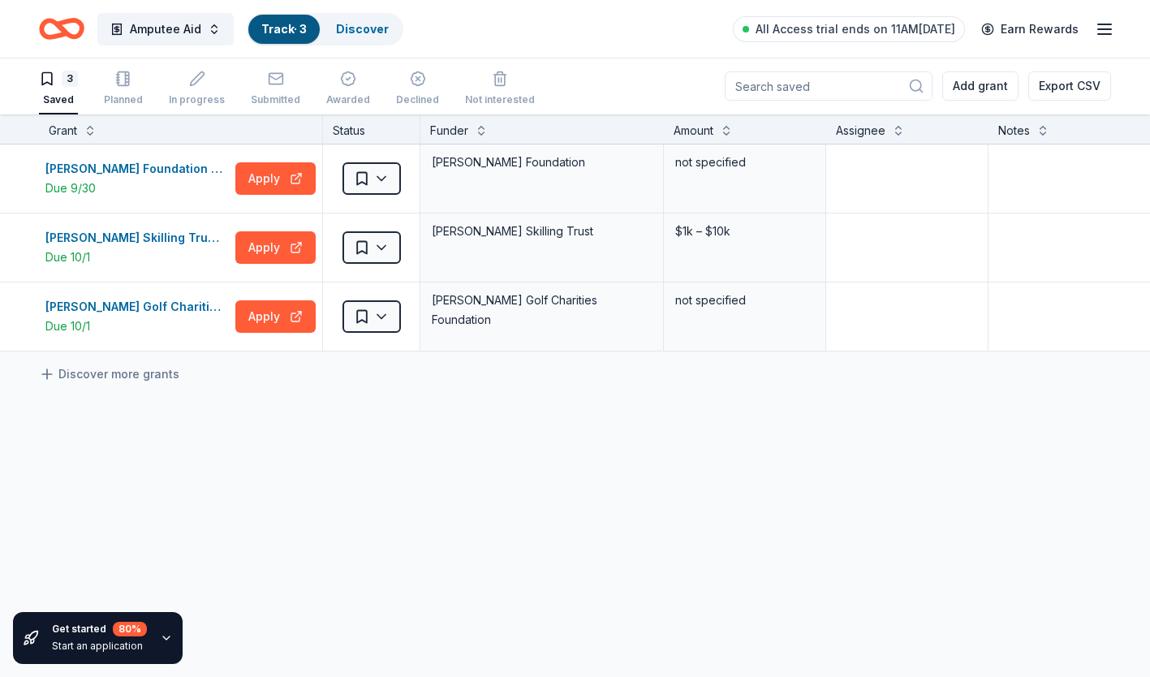
click at [148, 311] on div "[PERSON_NAME] Golf Charities Foundation Program Grants" at bounding box center [136, 306] width 183 height 19
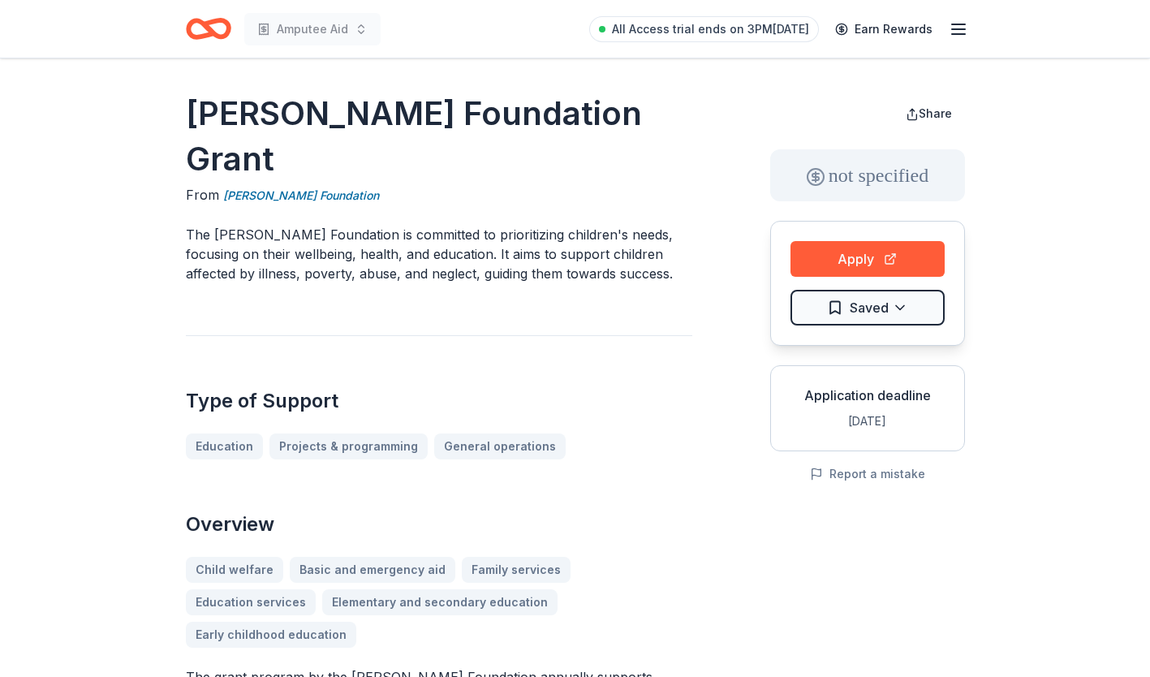
click at [458, 225] on p "The Dirk Nowitzki Foundation is committed to prioritizing children's needs, foc…" at bounding box center [439, 254] width 506 height 58
click at [798, 256] on button "Apply" at bounding box center [867, 259] width 154 height 36
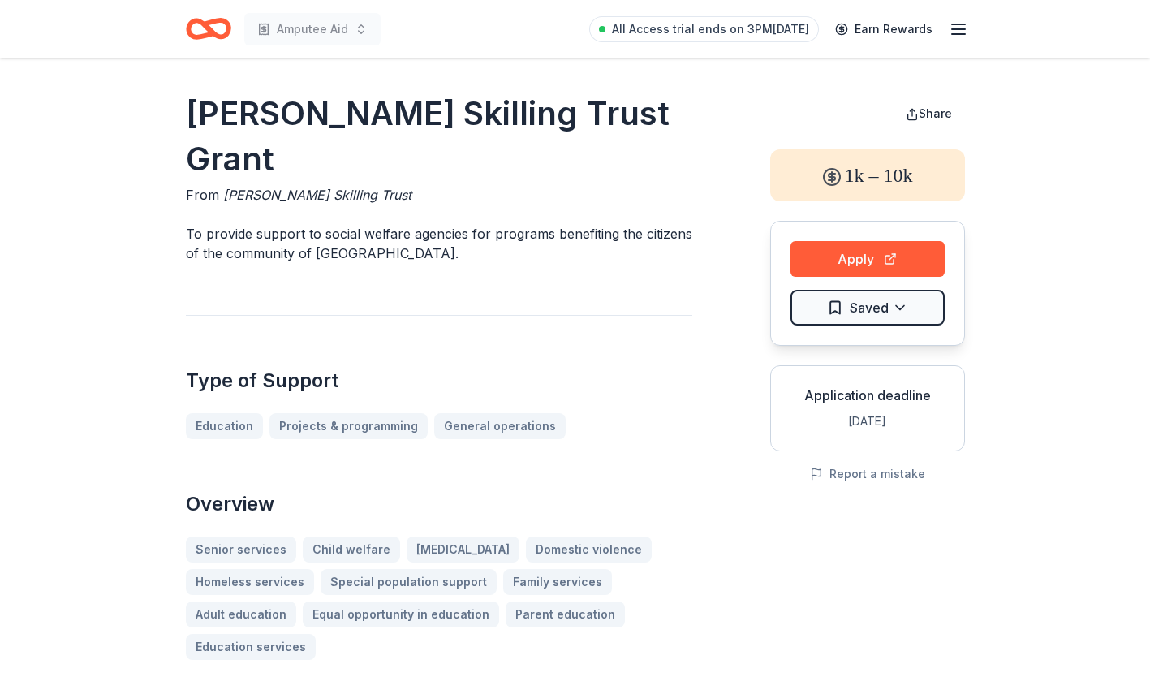
click at [420, 254] on p "To provide support to social welfare agencies for programs benefiting the citiz…" at bounding box center [439, 243] width 506 height 39
click at [849, 269] on button "Apply" at bounding box center [867, 259] width 154 height 36
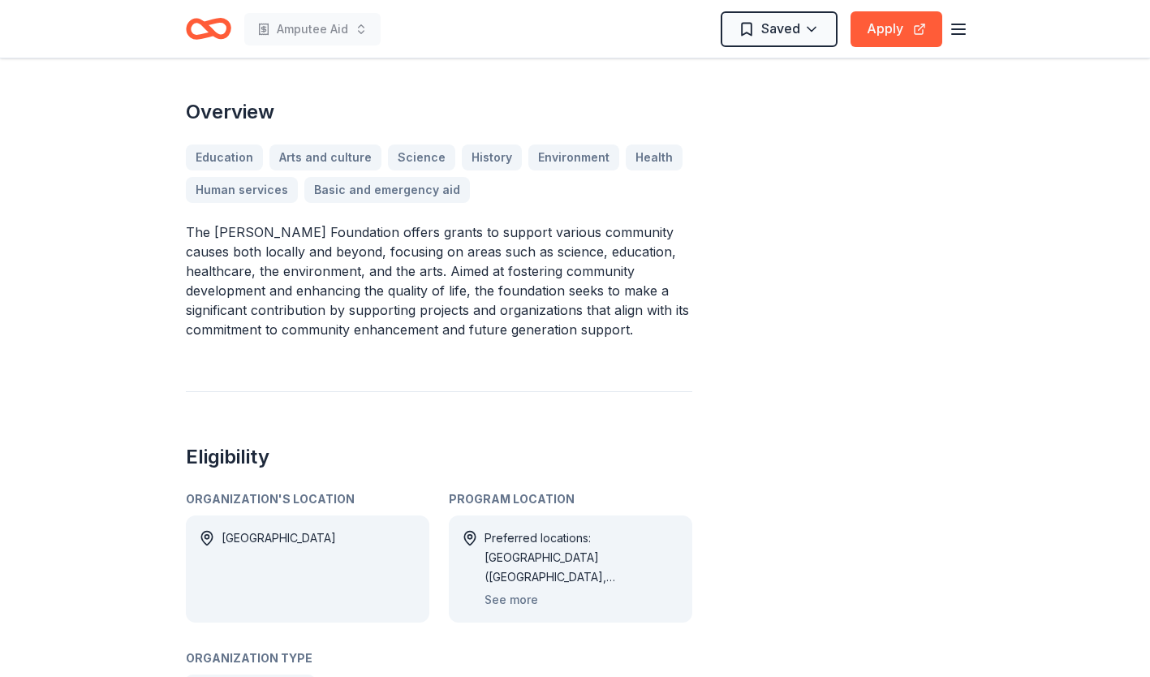
scroll to position [454, 0]
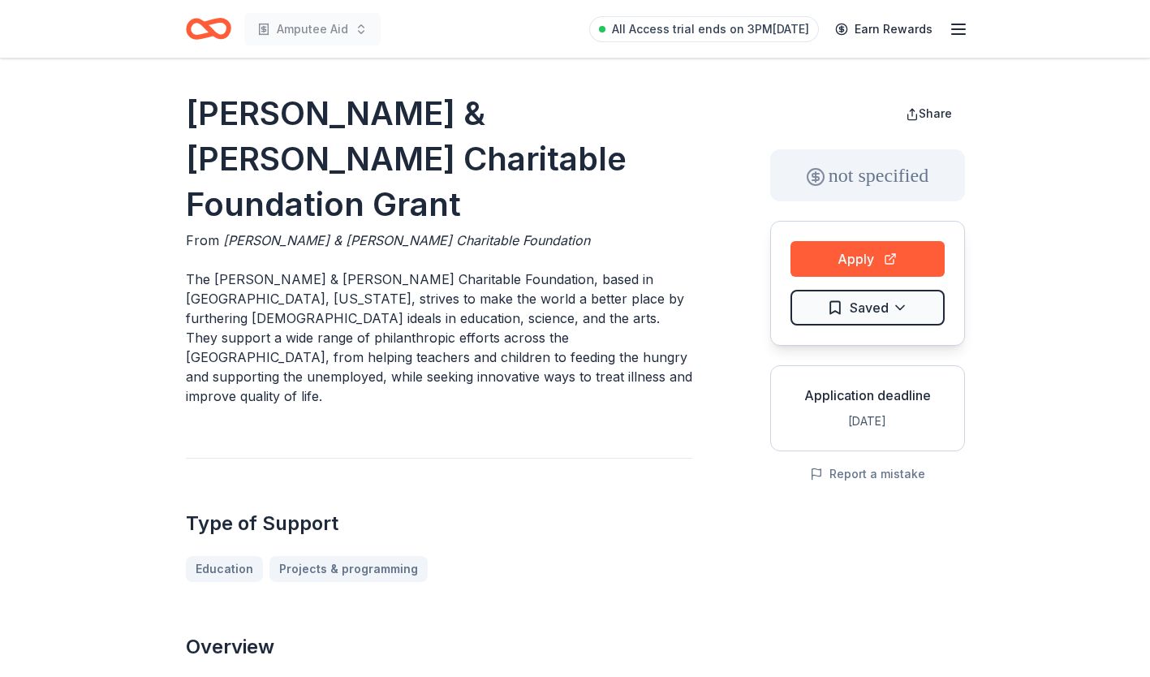
click at [595, 309] on p "The [PERSON_NAME] & [PERSON_NAME] Charitable Foundation, based in [GEOGRAPHIC_D…" at bounding box center [439, 337] width 506 height 136
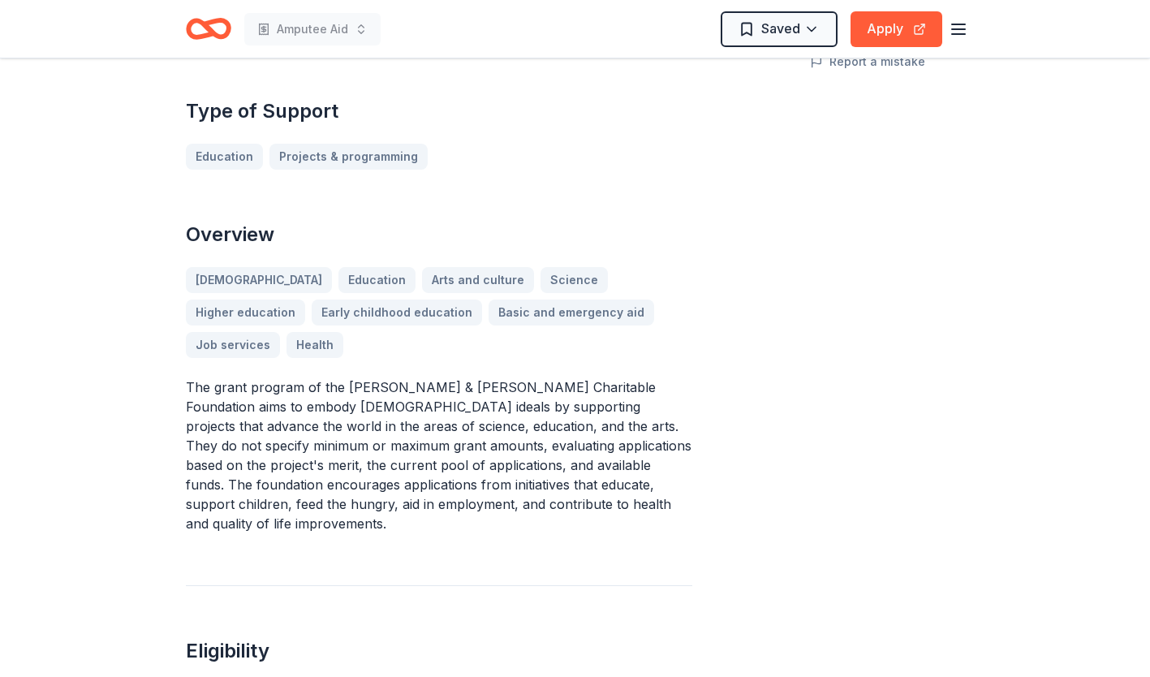
scroll to position [422, 0]
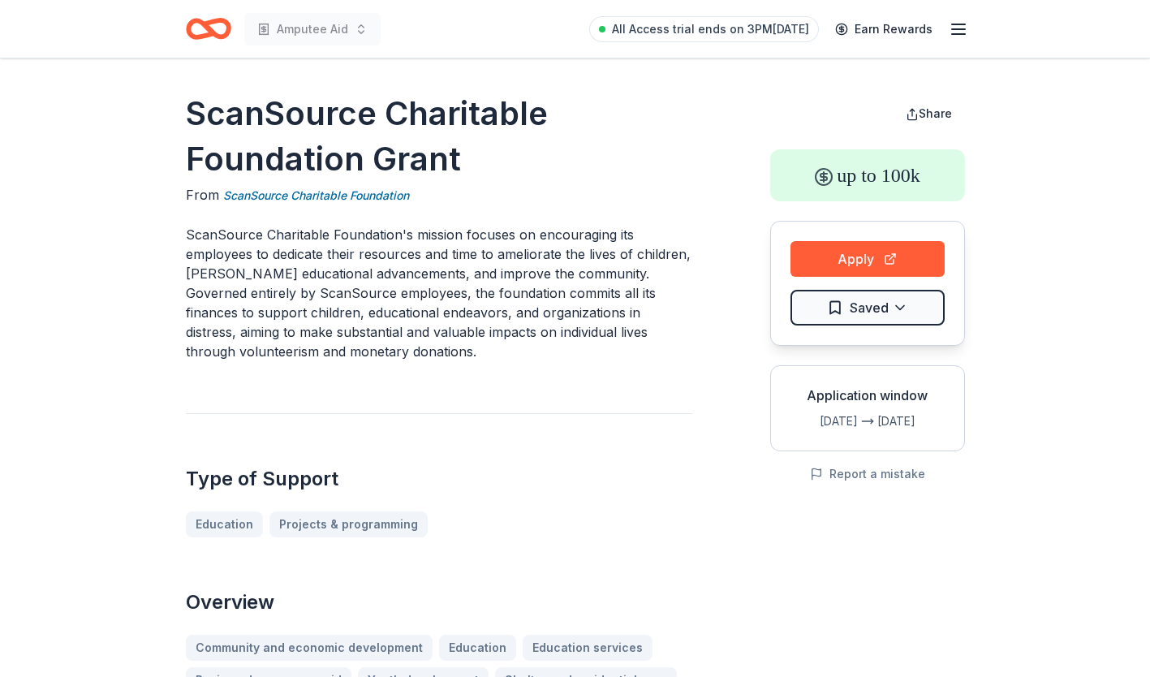
click at [546, 282] on p "ScanSource Charitable Foundation's mission focuses on encouraging its employees…" at bounding box center [439, 293] width 506 height 136
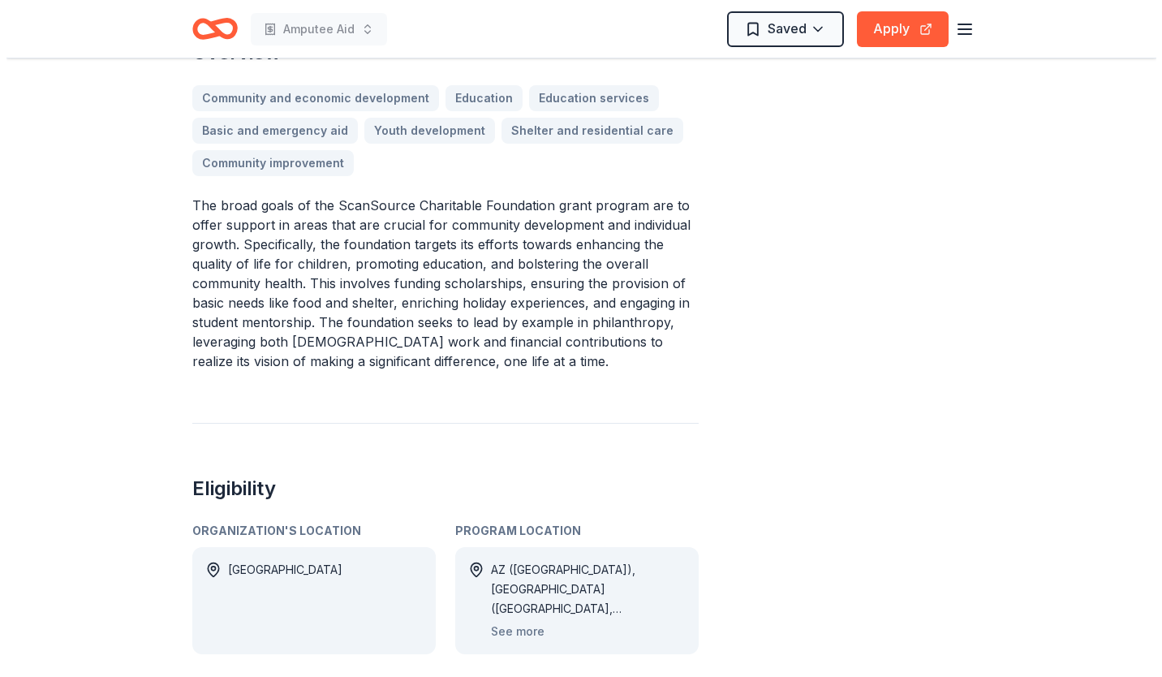
scroll to position [552, 0]
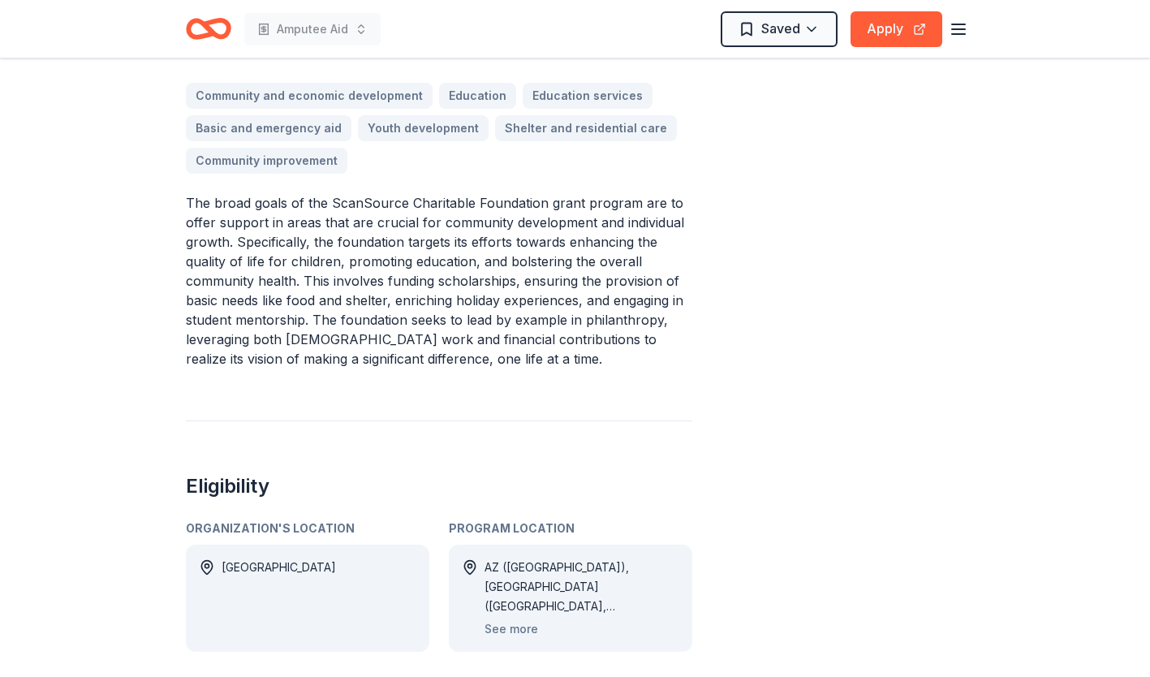
click at [507, 629] on button "See more" at bounding box center [511, 628] width 54 height 19
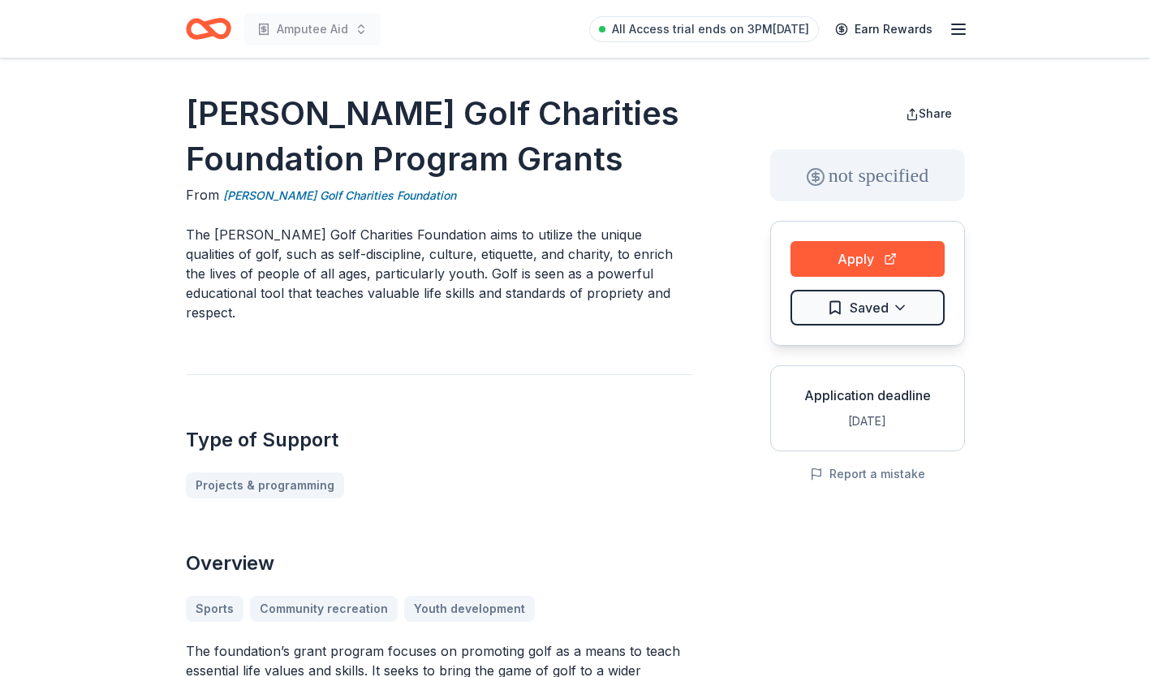
click at [561, 271] on p "The [PERSON_NAME] Golf Charities Foundation aims to utilize the unique qualitie…" at bounding box center [439, 273] width 506 height 97
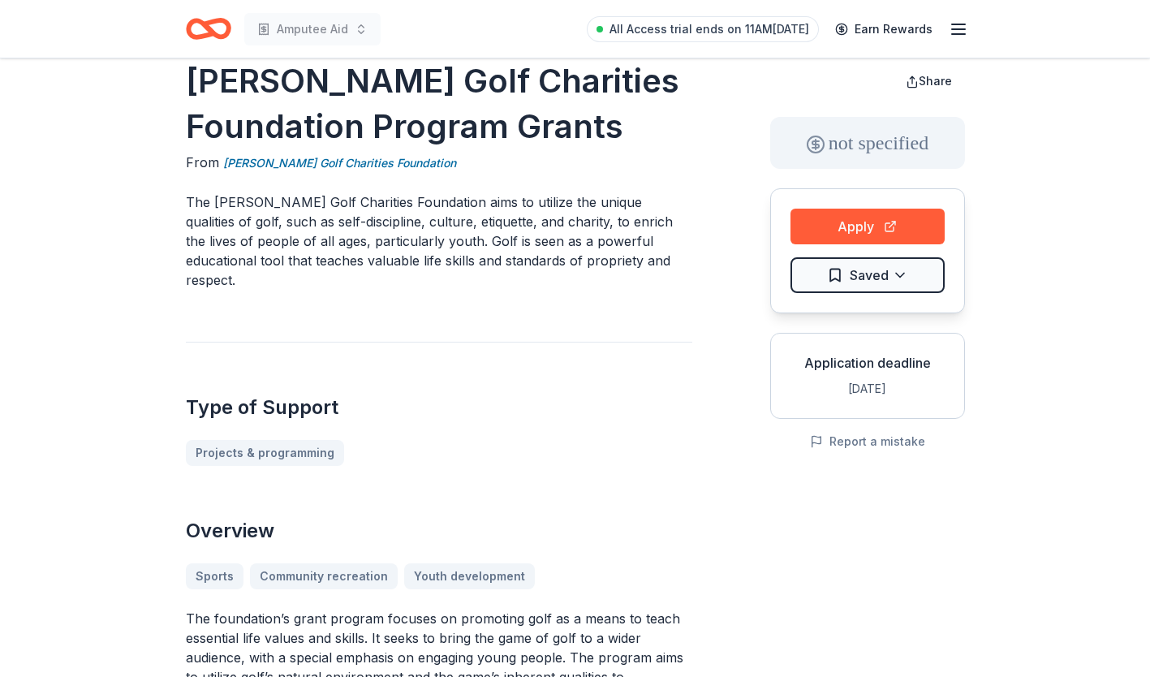
click at [889, 219] on button "Apply" at bounding box center [867, 227] width 154 height 36
click at [873, 270] on html "Amputee Aid All Access trial ends on 11AM[DATE] $10 in rewards [PERSON_NAME] Go…" at bounding box center [575, 306] width 1150 height 677
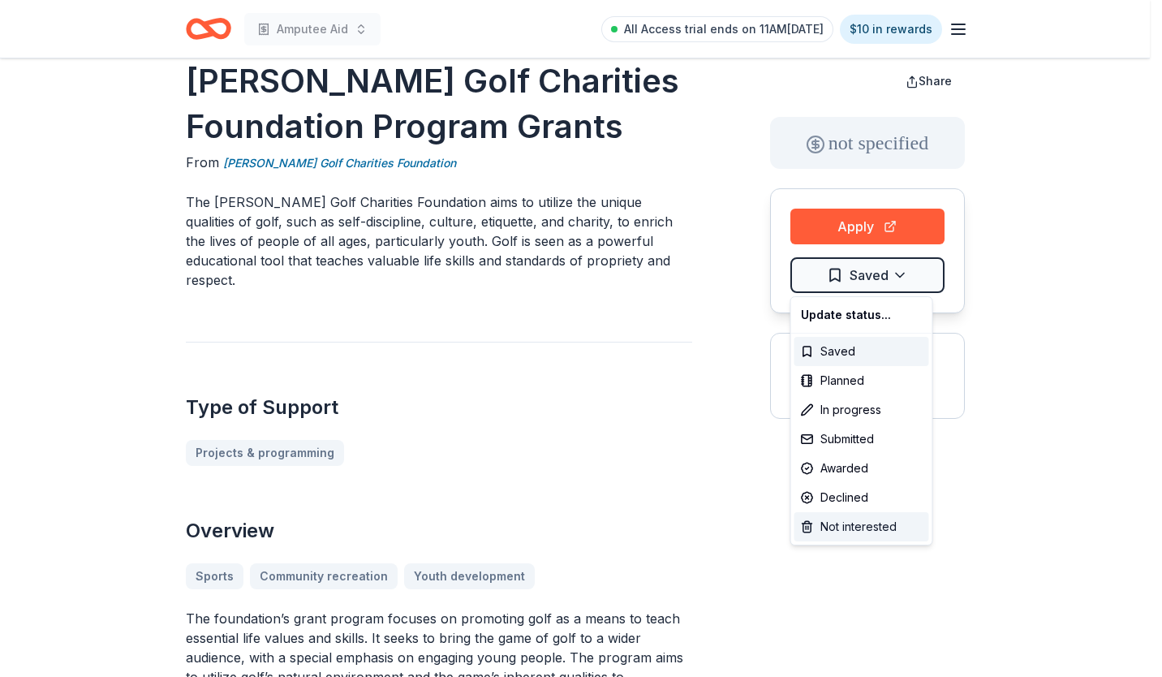
click at [817, 536] on div "Not interested" at bounding box center [861, 526] width 135 height 29
click at [811, 533] on div "Not interested" at bounding box center [861, 526] width 135 height 29
